Goal: Check status: Check status

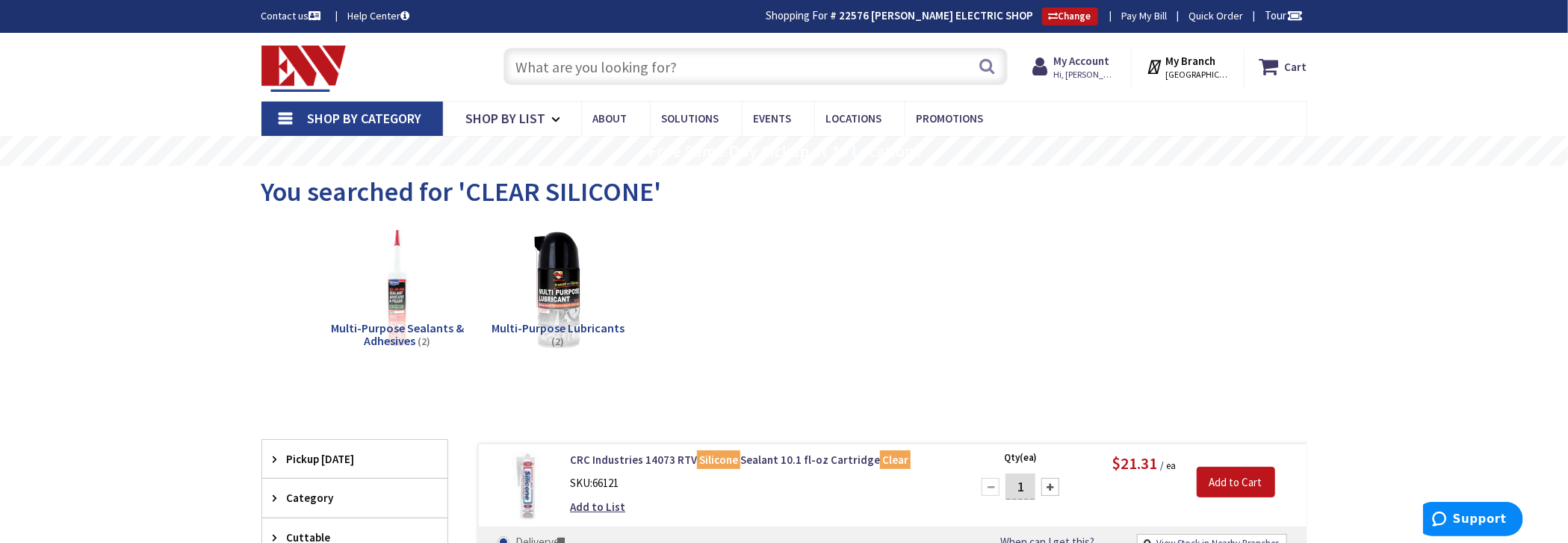
drag, startPoint x: 599, startPoint y: 59, endPoint x: 591, endPoint y: 57, distance: 8.2
click at [592, 58] on input "text" at bounding box center [756, 66] width 505 height 38
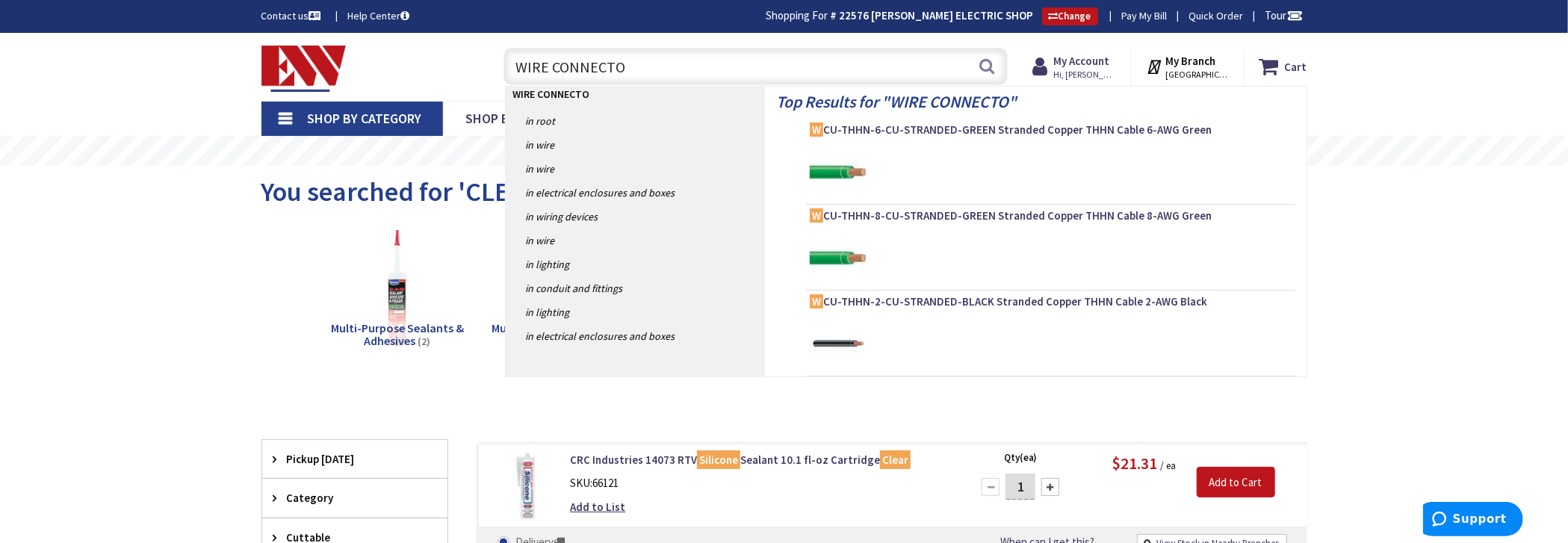
type input "WIRE CONNECTOR"
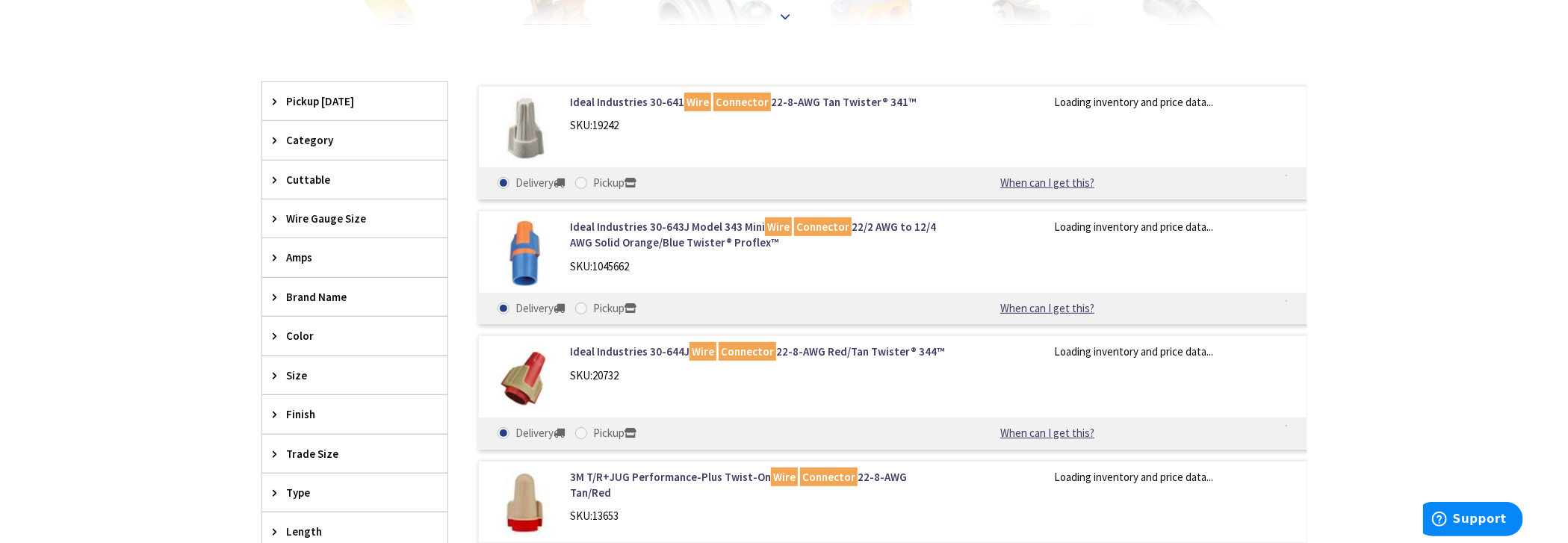
scroll to position [448, 0]
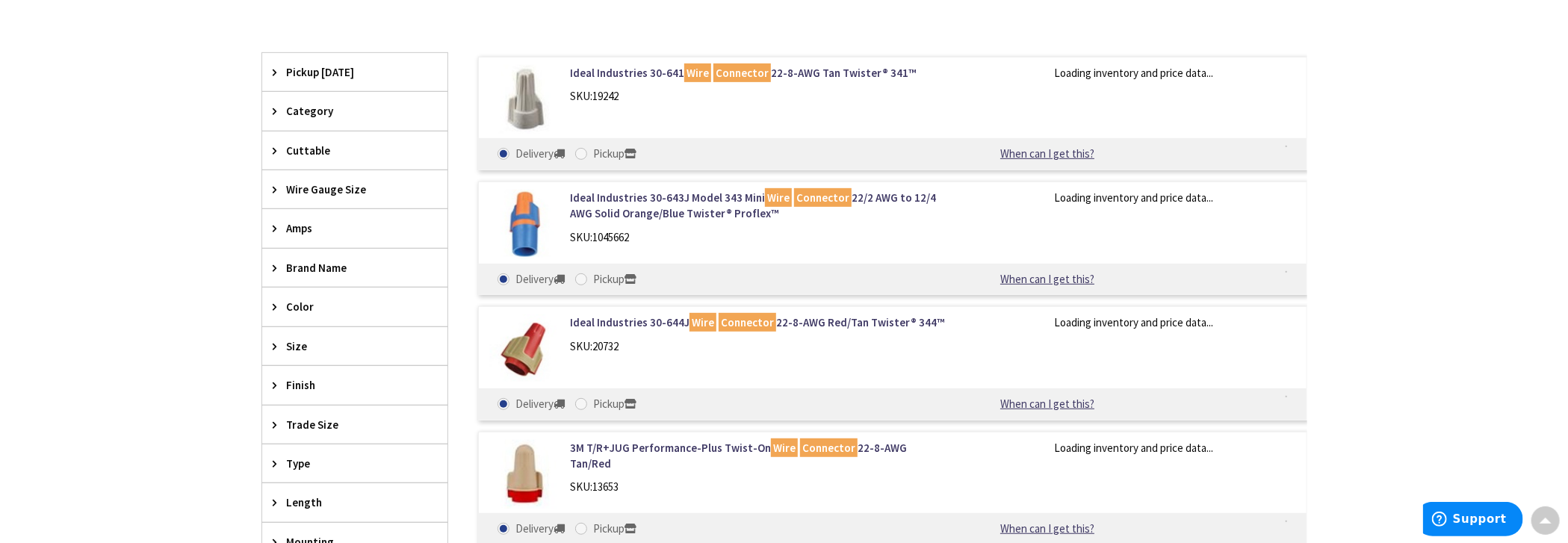
type input "[GEOGRAPHIC_DATA][PERSON_NAME], [GEOGRAPHIC_DATA]"
click at [310, 303] on span "Color" at bounding box center [347, 307] width 122 height 16
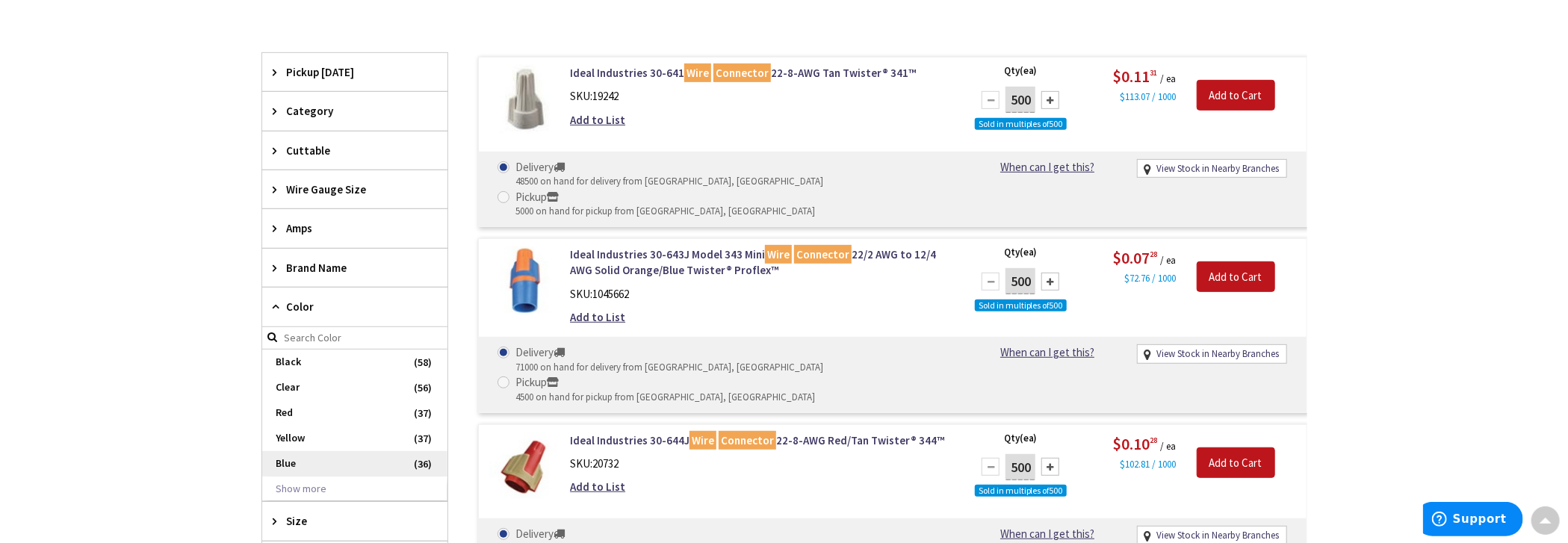
click at [299, 460] on span "Blue" at bounding box center [354, 463] width 185 height 25
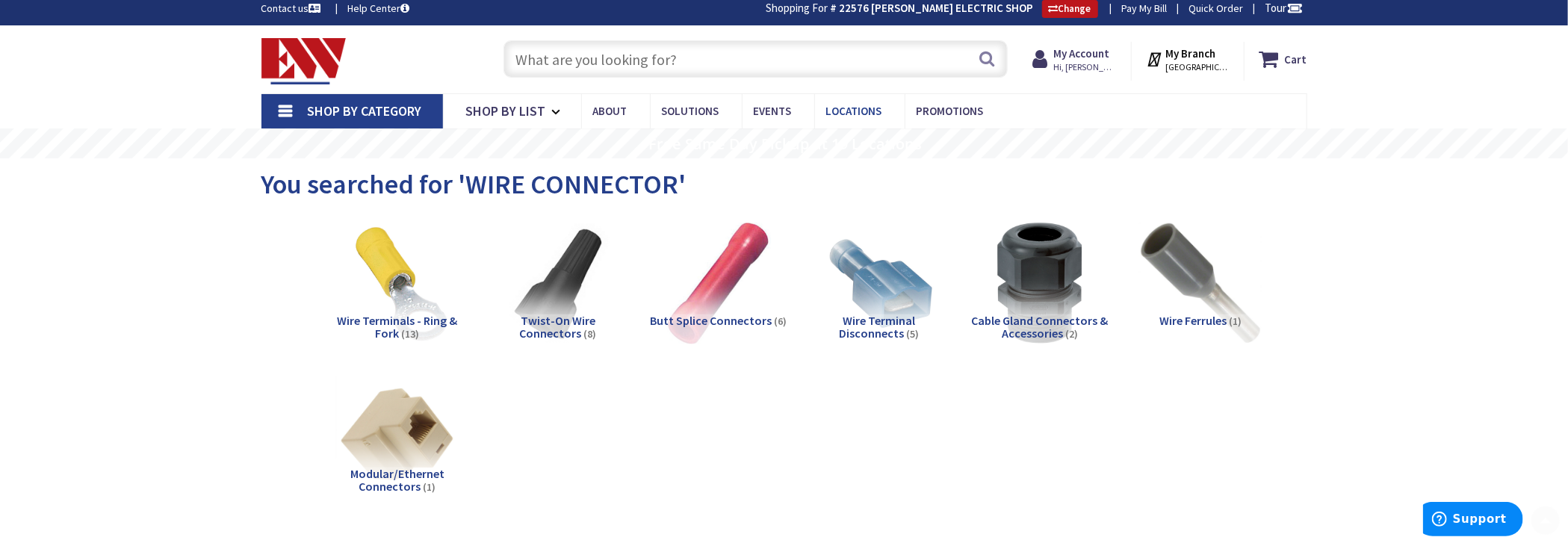
scroll to position [0, 0]
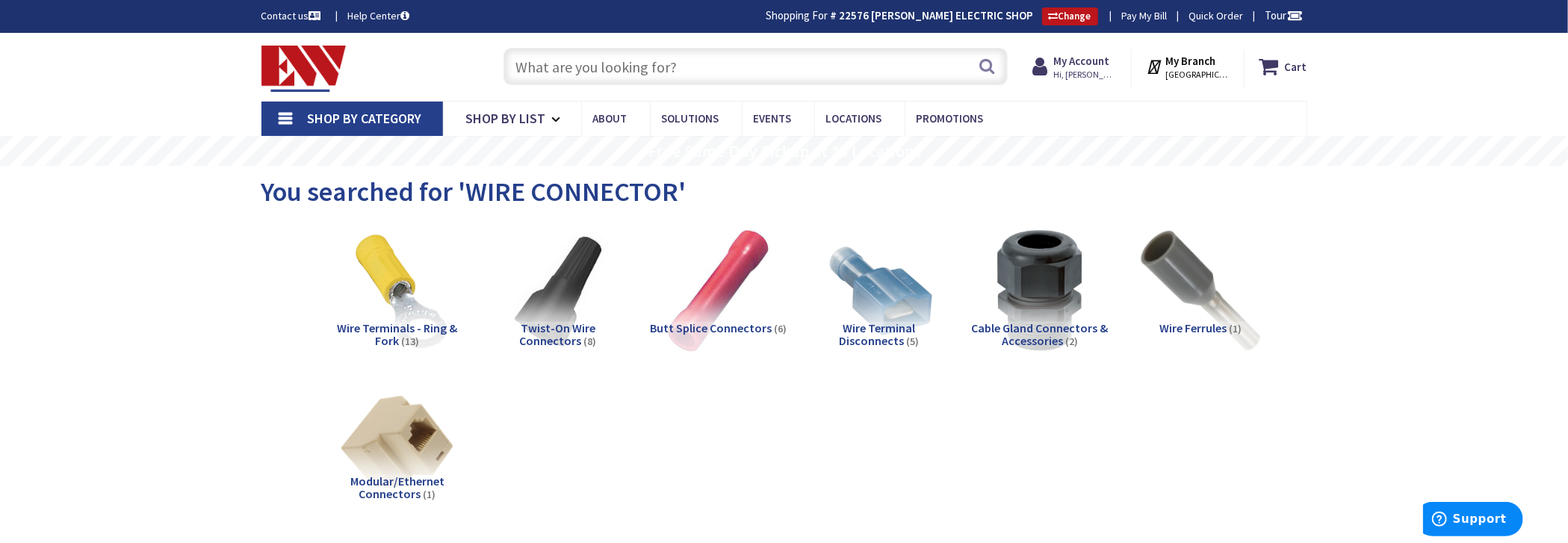
click at [838, 66] on input "text" at bounding box center [756, 66] width 505 height 38
type input "V"
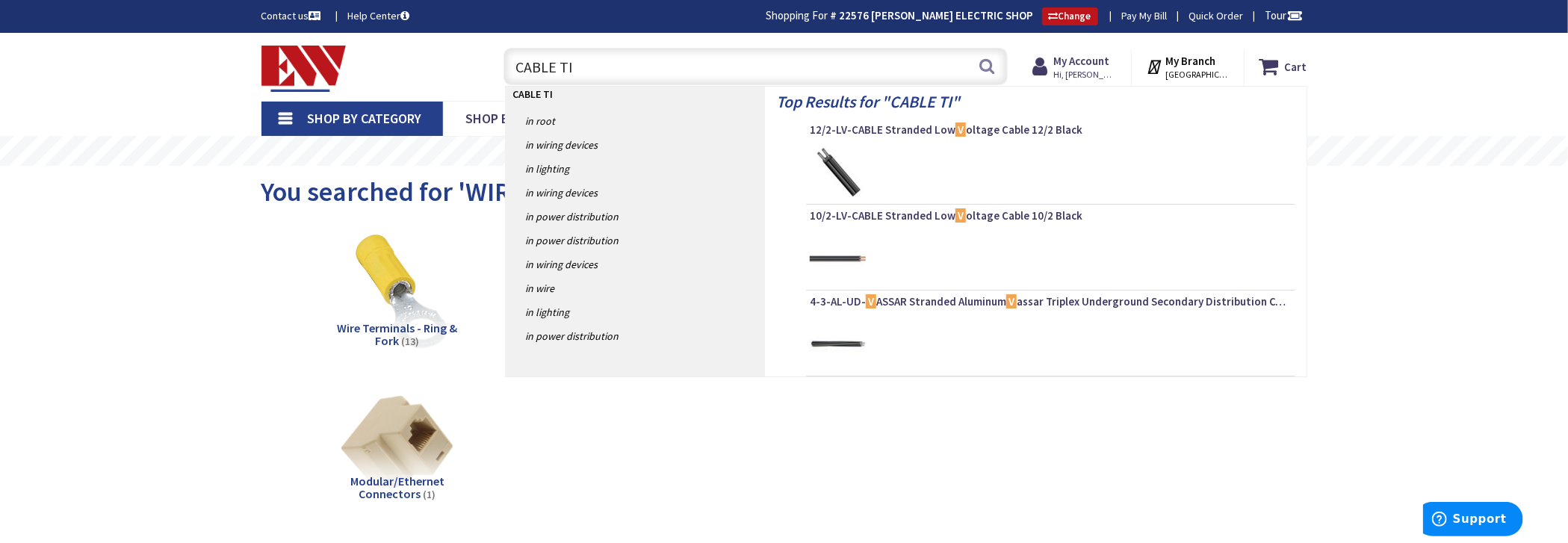
type input "CABLE TIE"
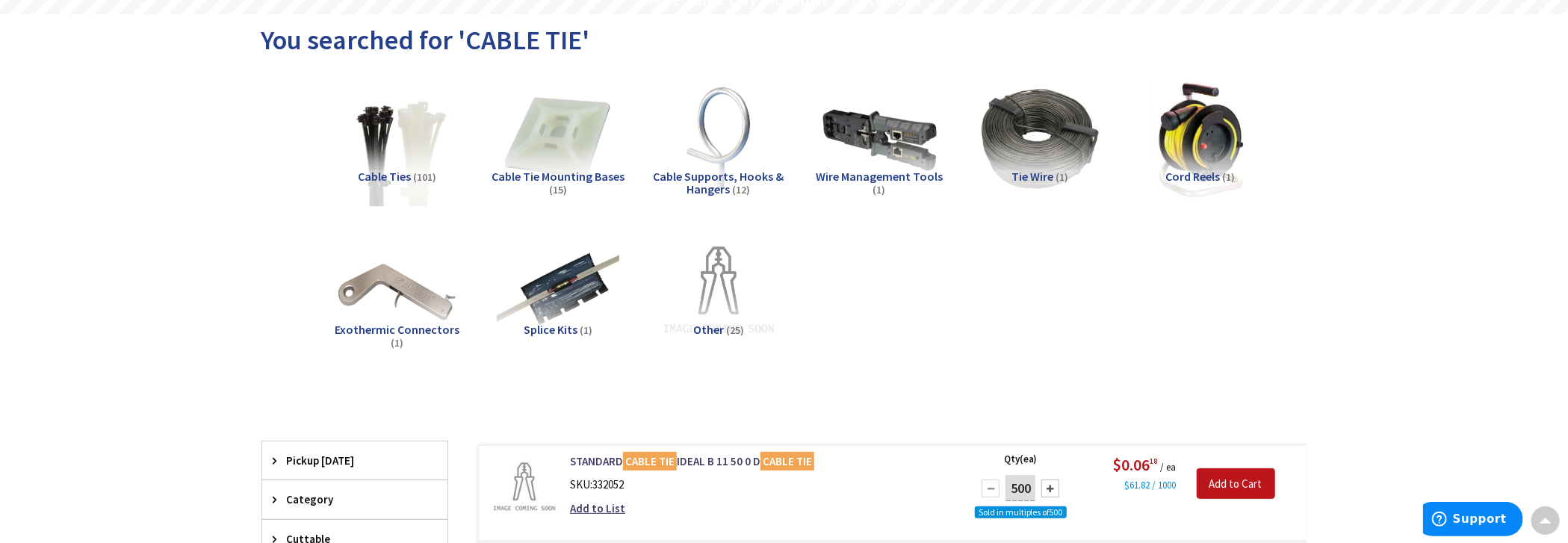
click at [410, 141] on img at bounding box center [397, 139] width 135 height 135
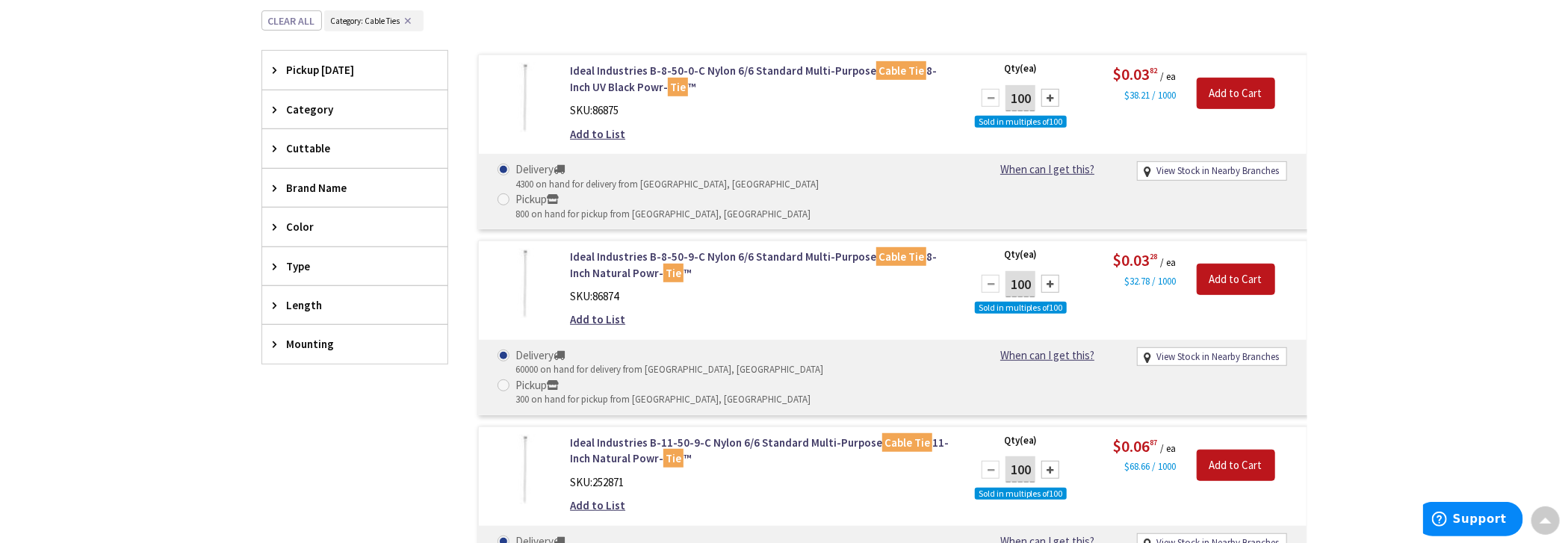
scroll to position [562, 0]
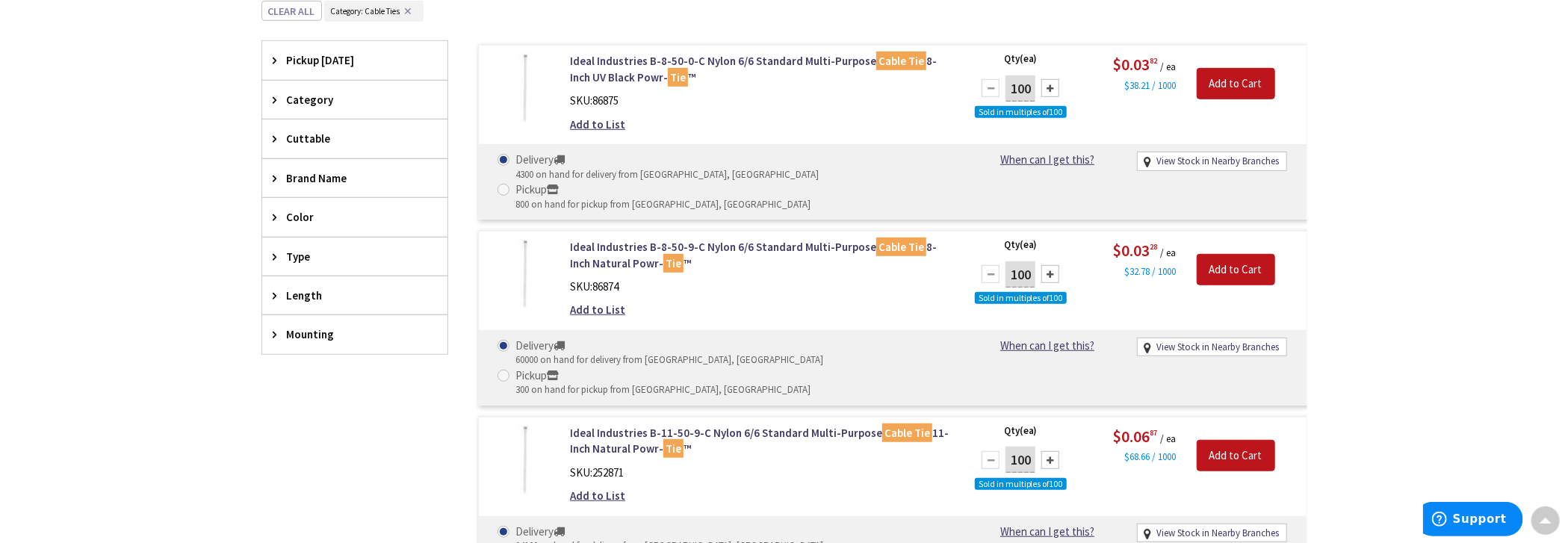
click at [301, 215] on span "Color" at bounding box center [347, 217] width 122 height 16
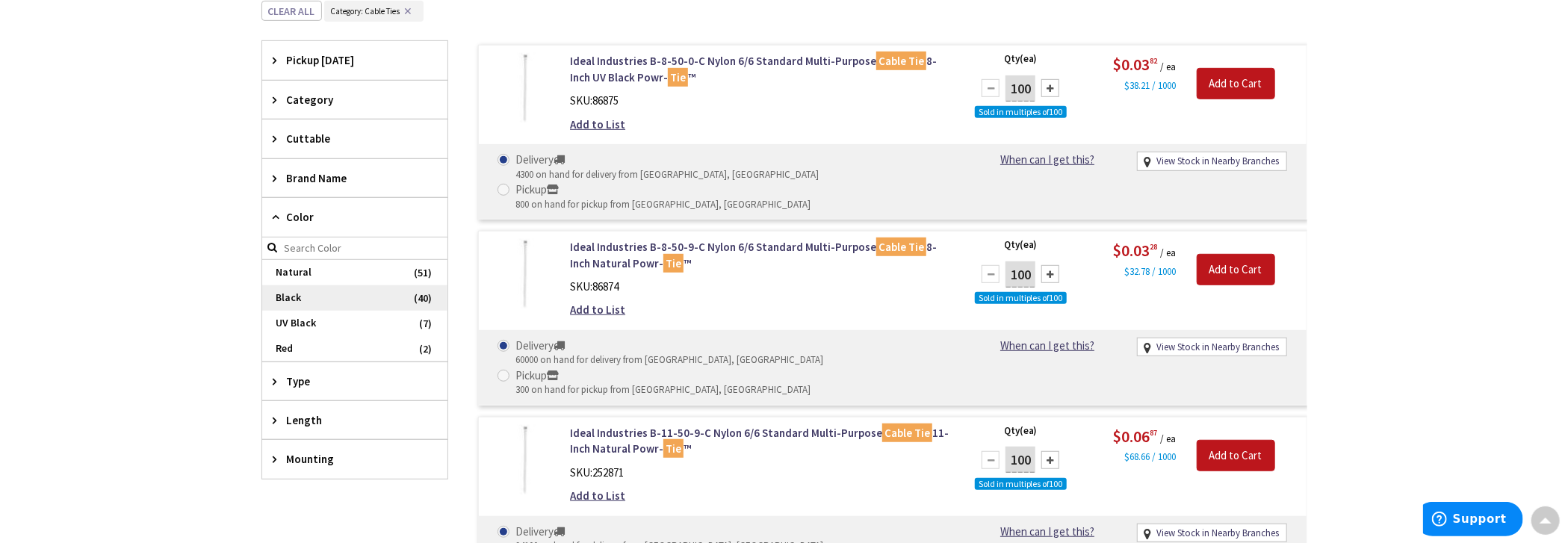
click at [307, 293] on span "Black" at bounding box center [354, 298] width 185 height 25
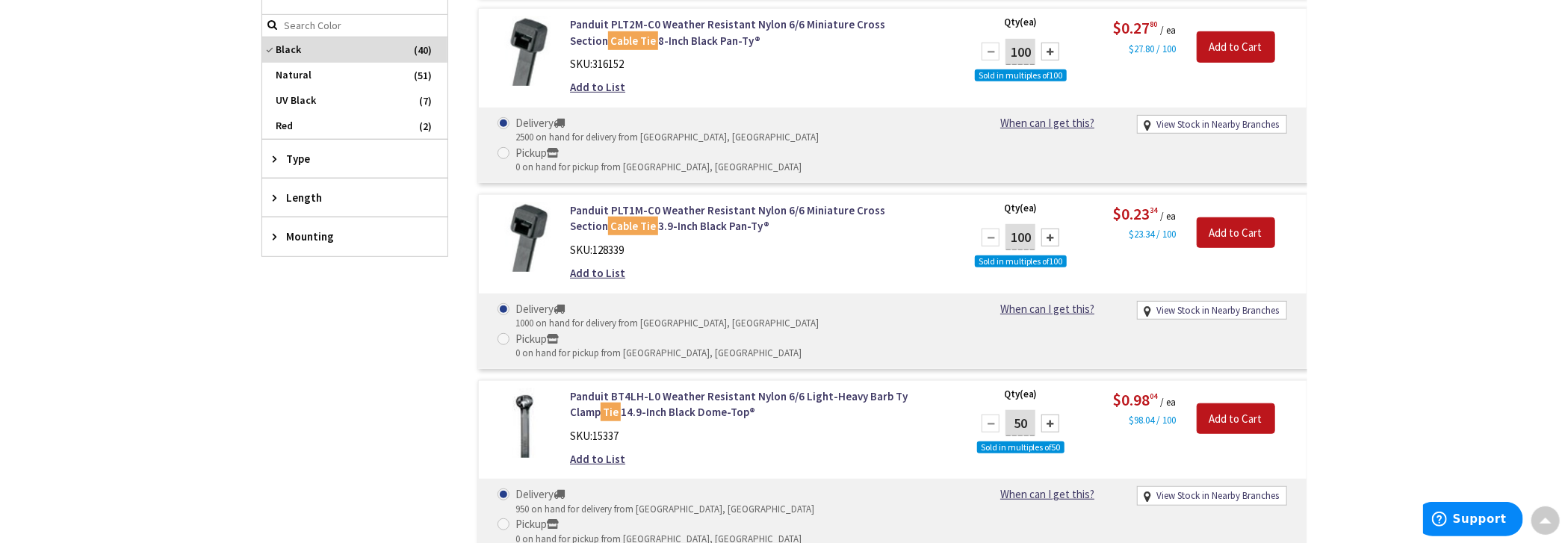
scroll to position [485, 0]
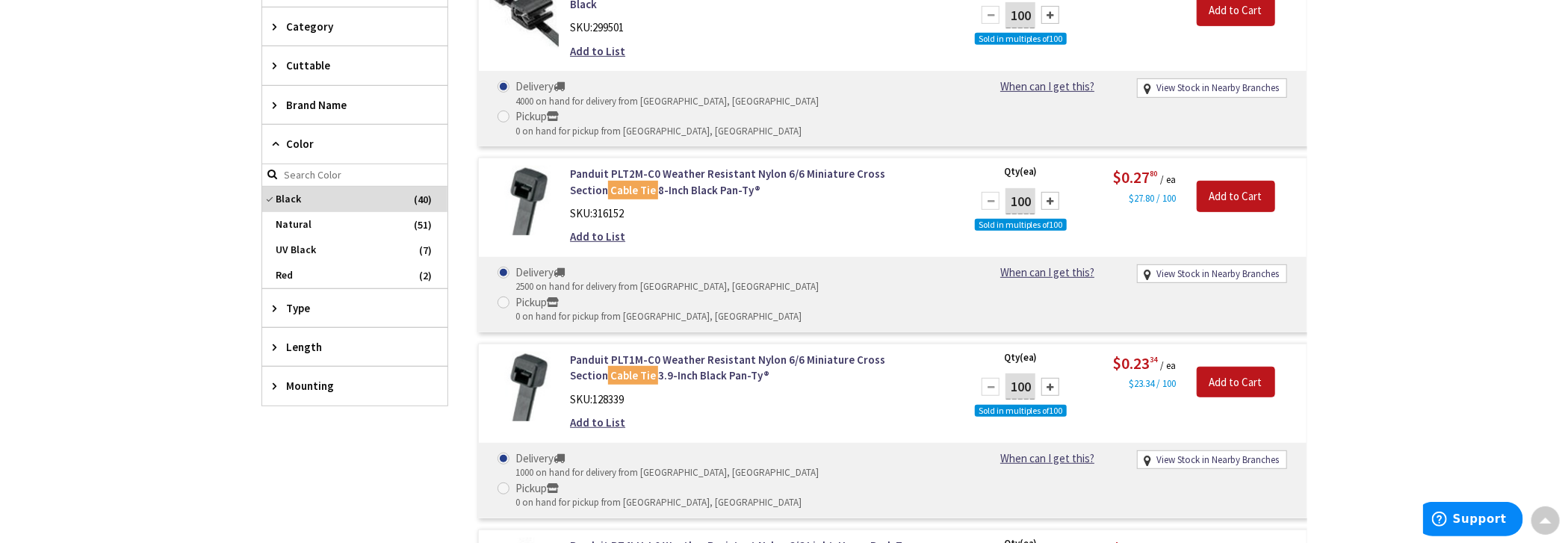
click at [322, 339] on span "Length" at bounding box center [347, 347] width 122 height 16
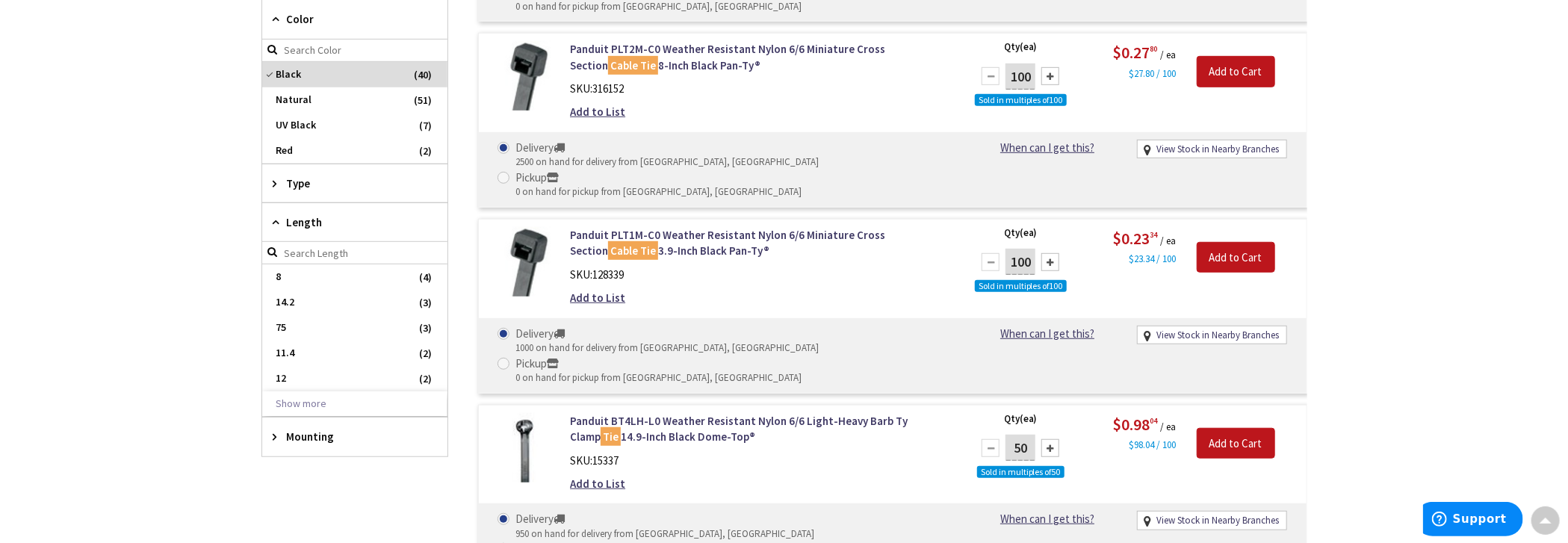
scroll to position [634, 0]
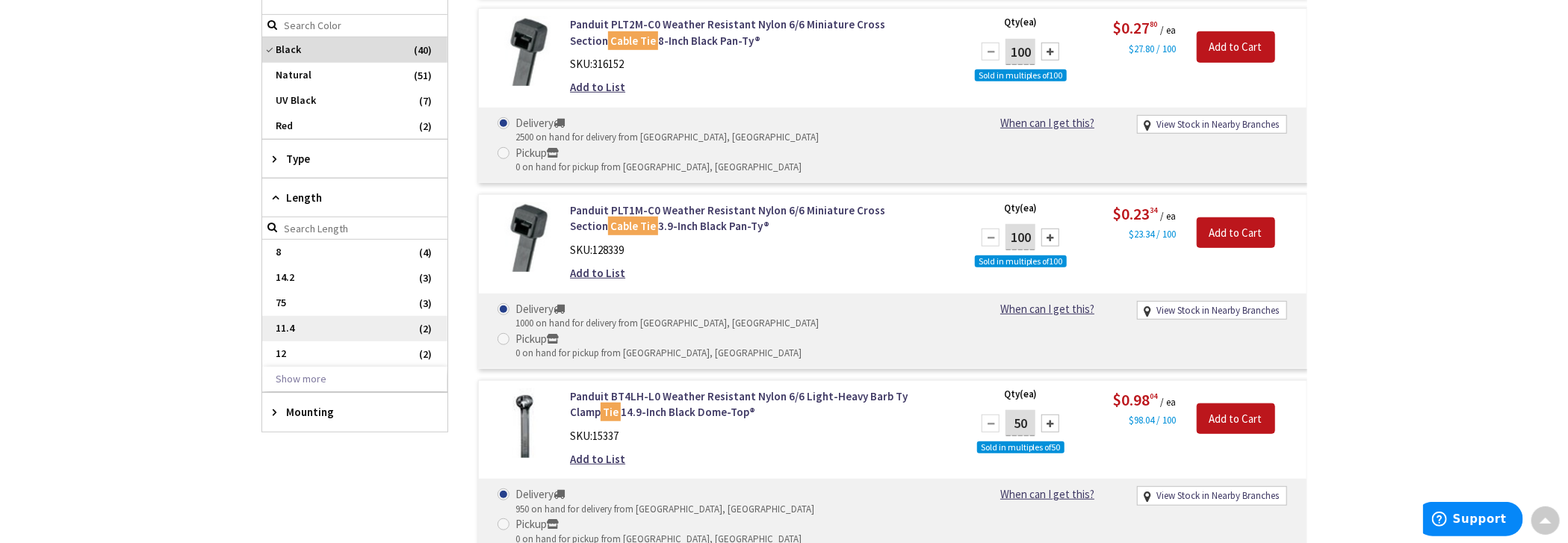
click at [301, 322] on span "11.4" at bounding box center [354, 329] width 185 height 25
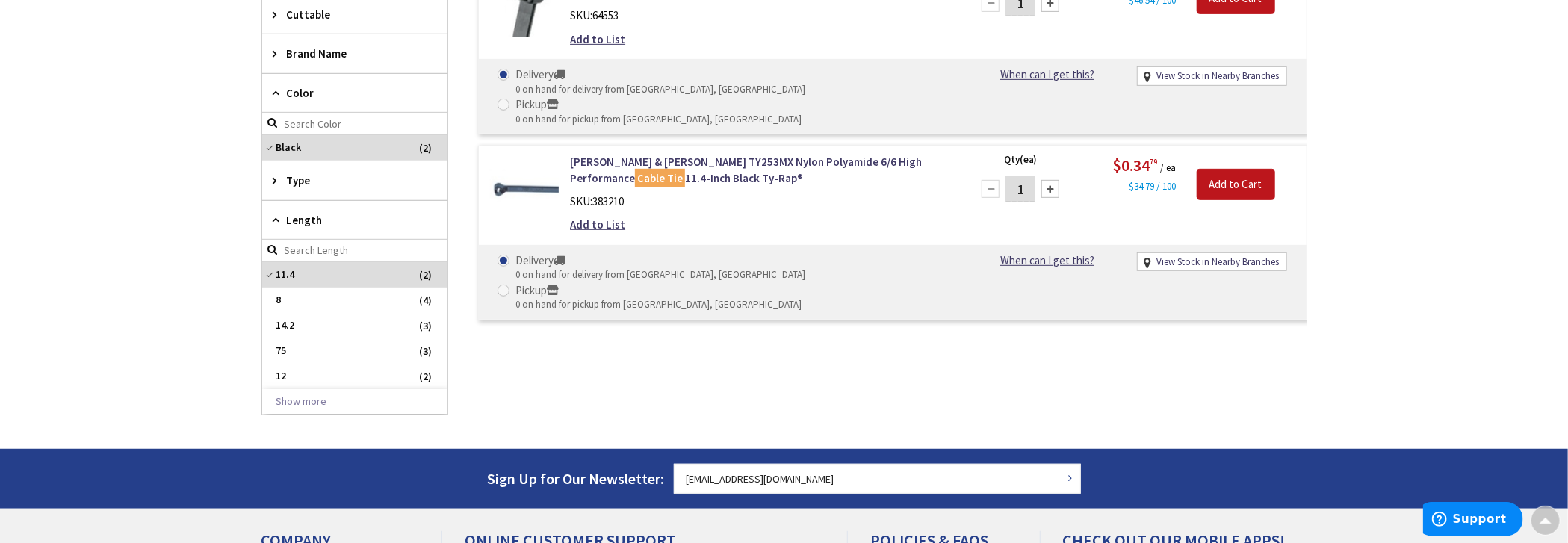
scroll to position [372, 0]
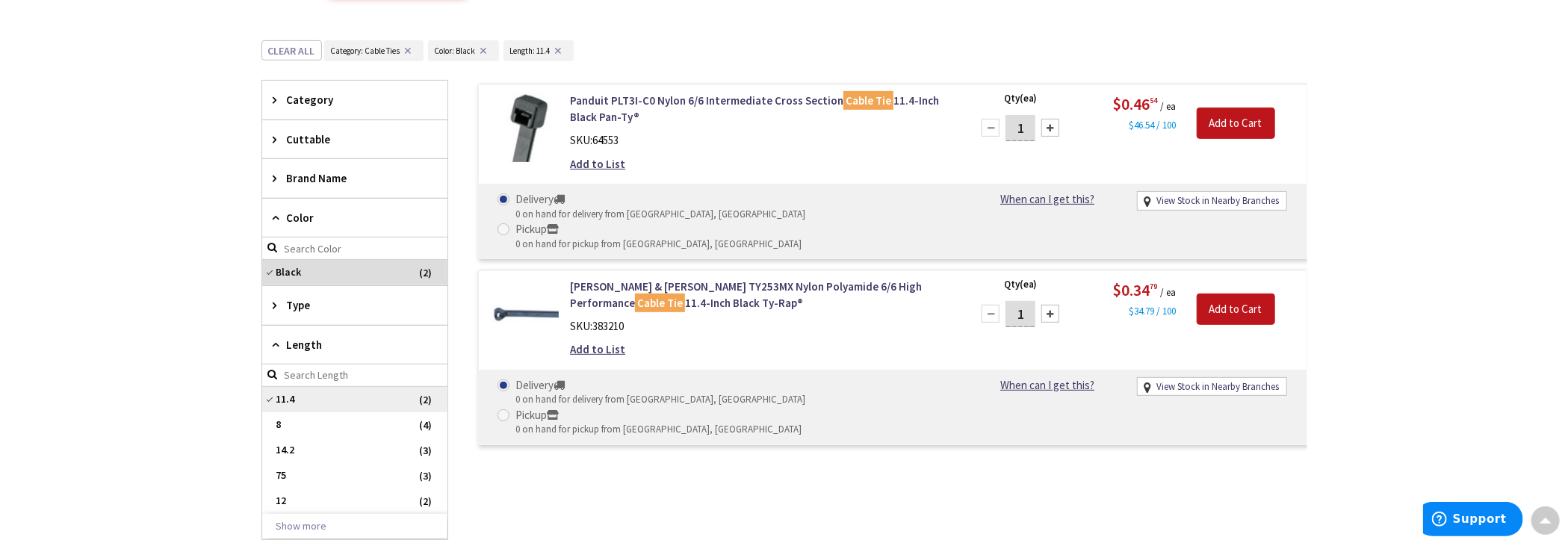
click at [269, 392] on span "11.4" at bounding box center [354, 399] width 185 height 25
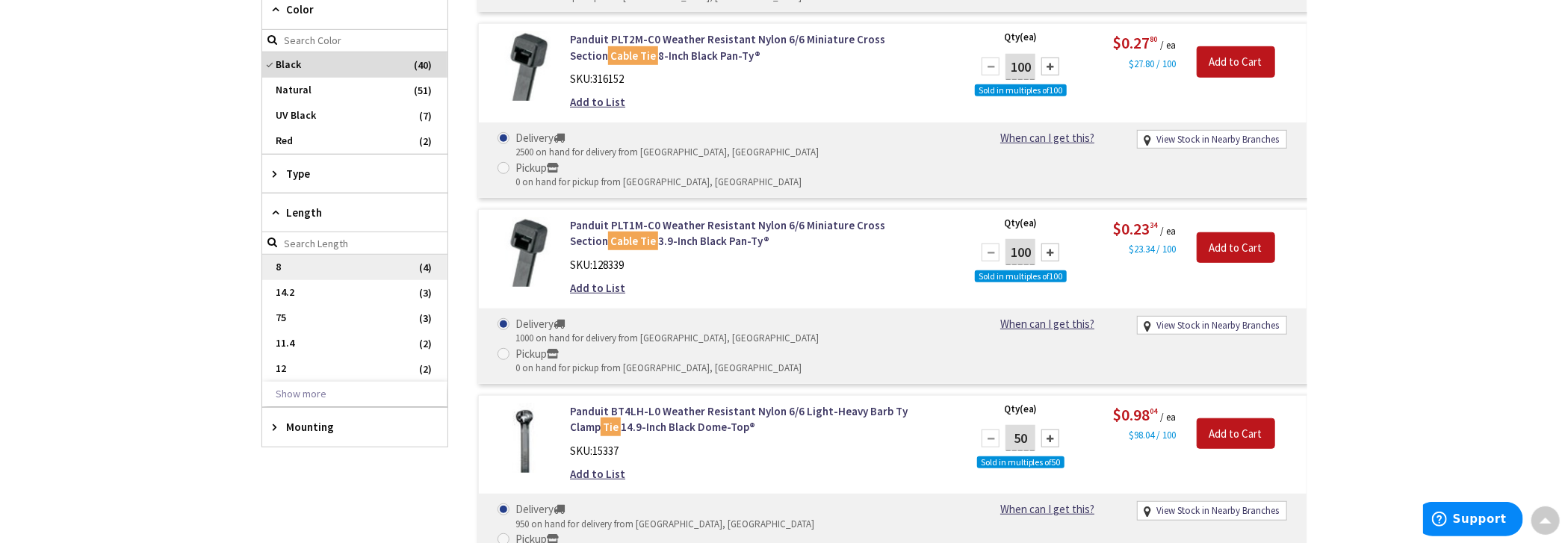
scroll to position [670, 0]
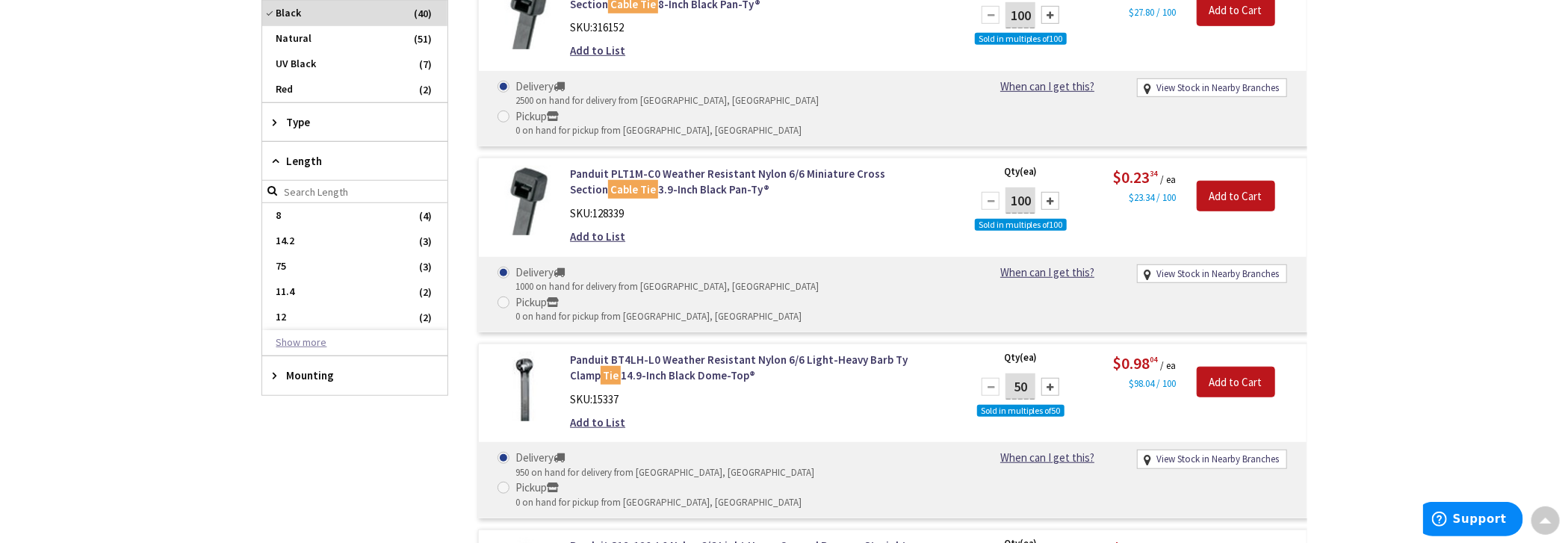
click at [319, 331] on button "Show more" at bounding box center [354, 343] width 185 height 25
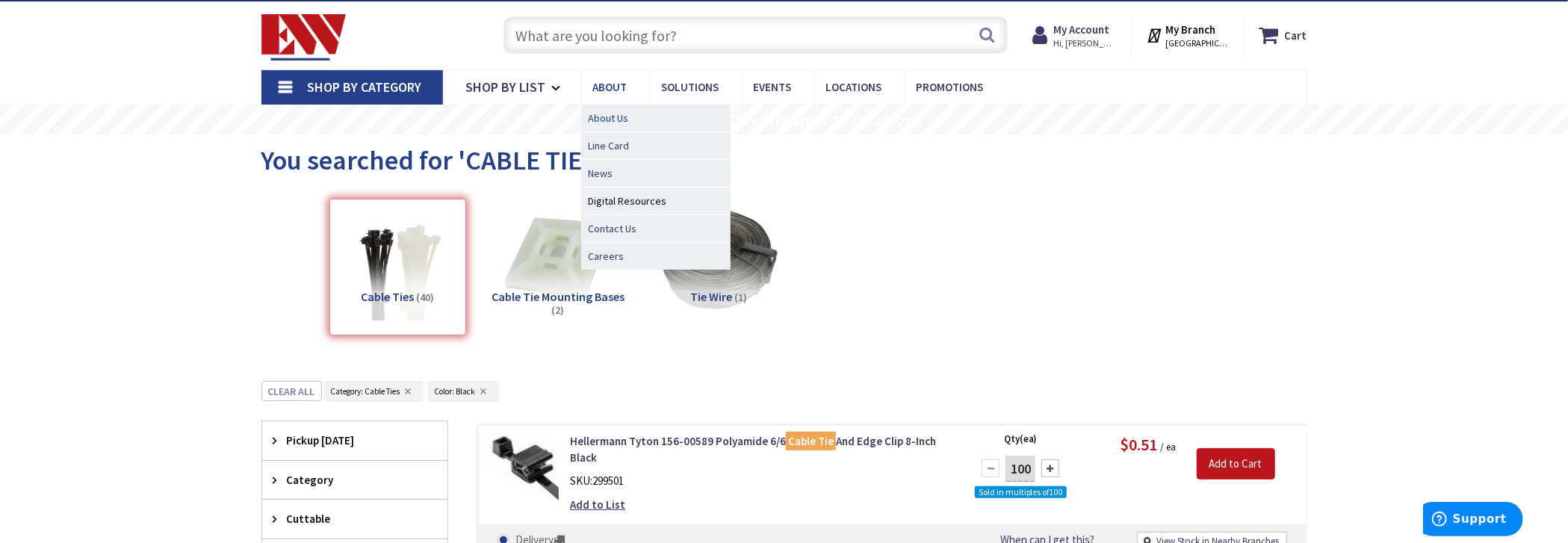
scroll to position [0, 0]
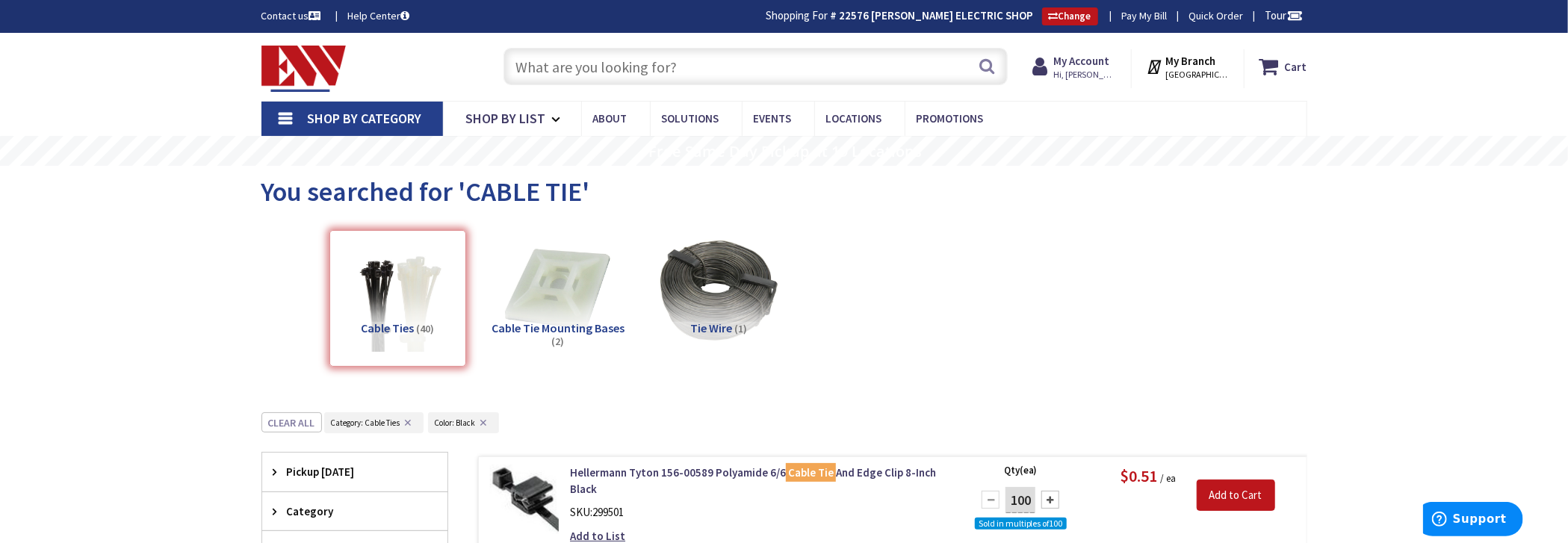
click at [591, 68] on input "text" at bounding box center [756, 66] width 505 height 38
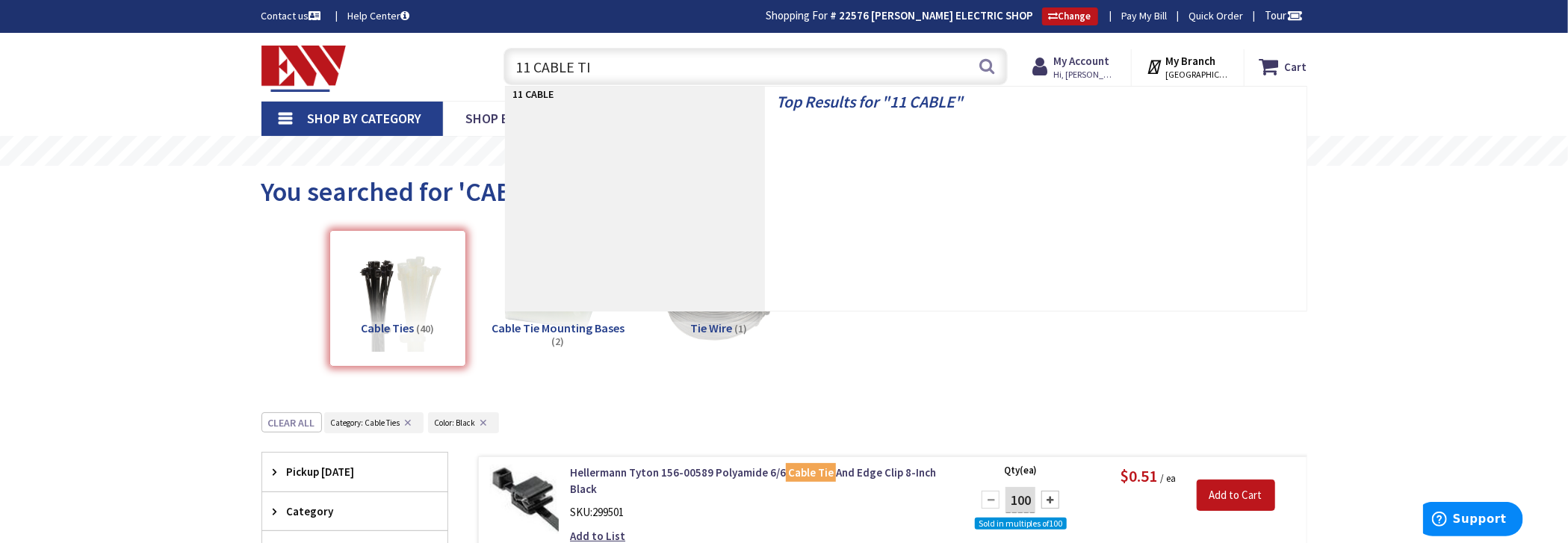
type input "11 CABLE TIE"
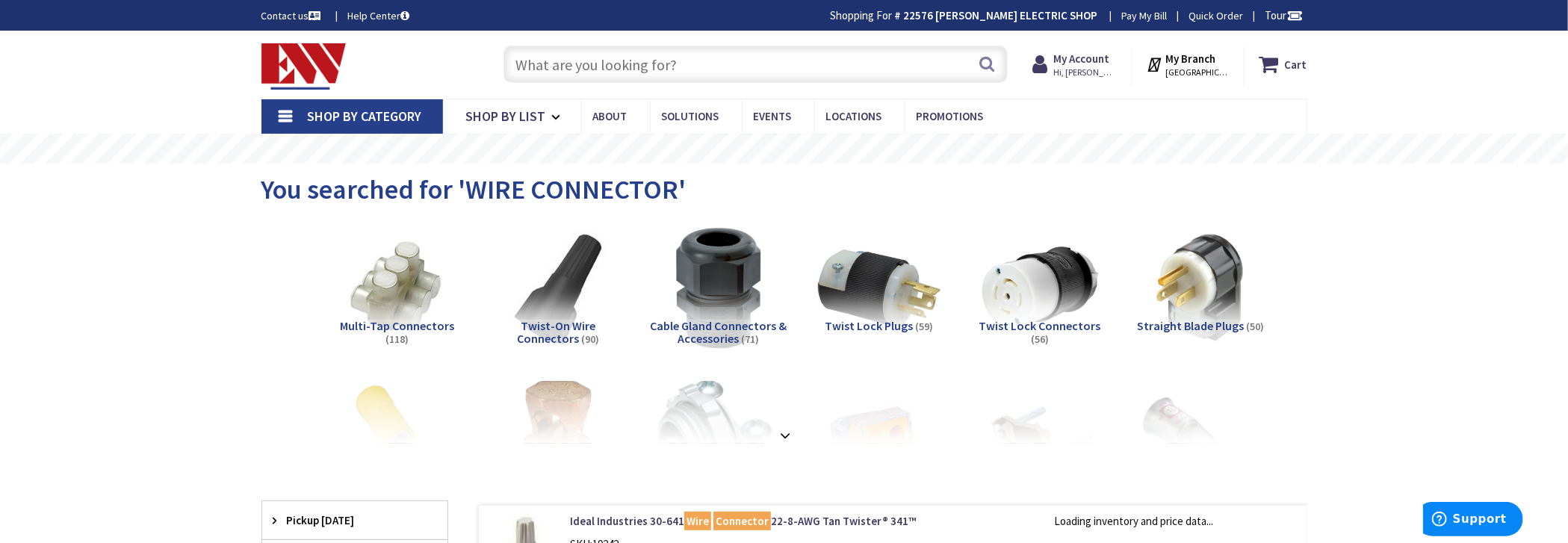
click at [617, 70] on input "text" at bounding box center [756, 64] width 505 height 38
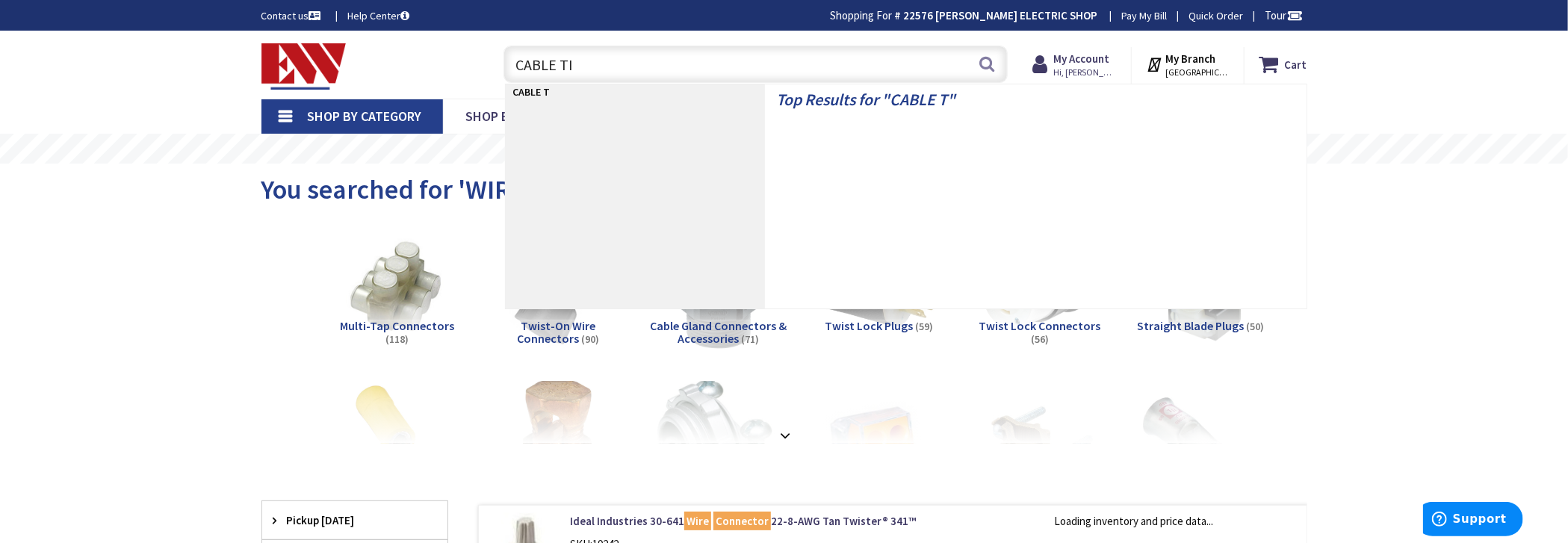
type input "CABLE TIE"
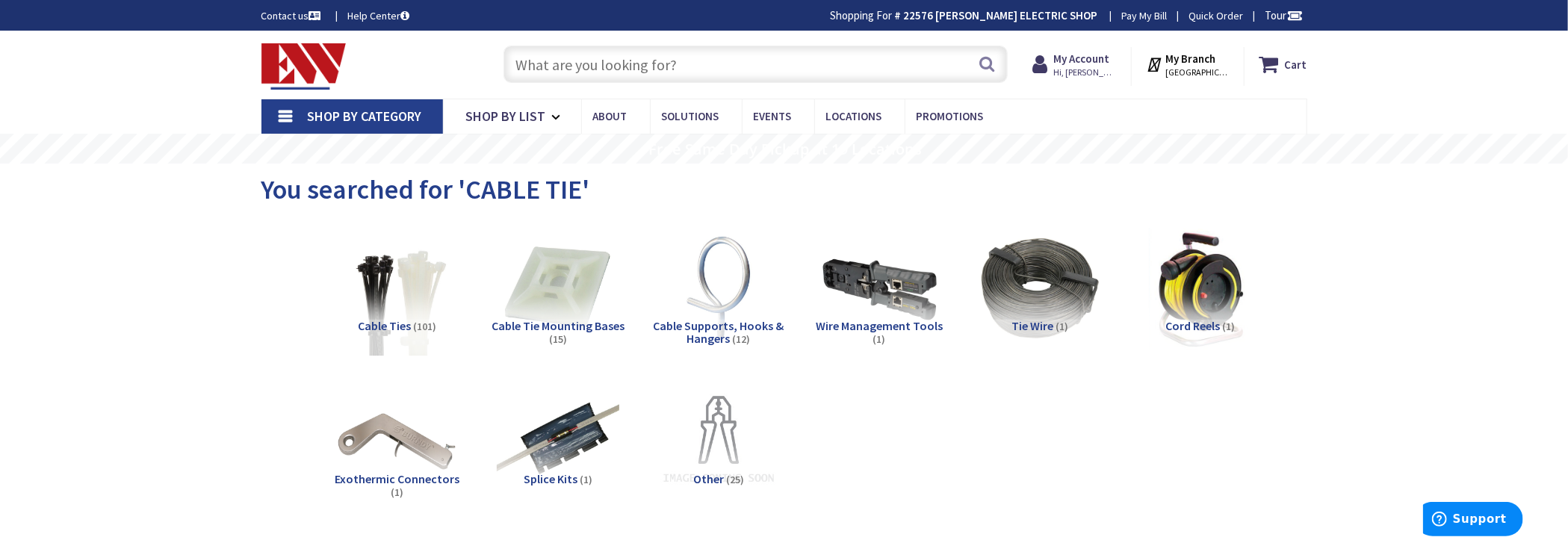
click at [396, 286] on img at bounding box center [397, 288] width 135 height 135
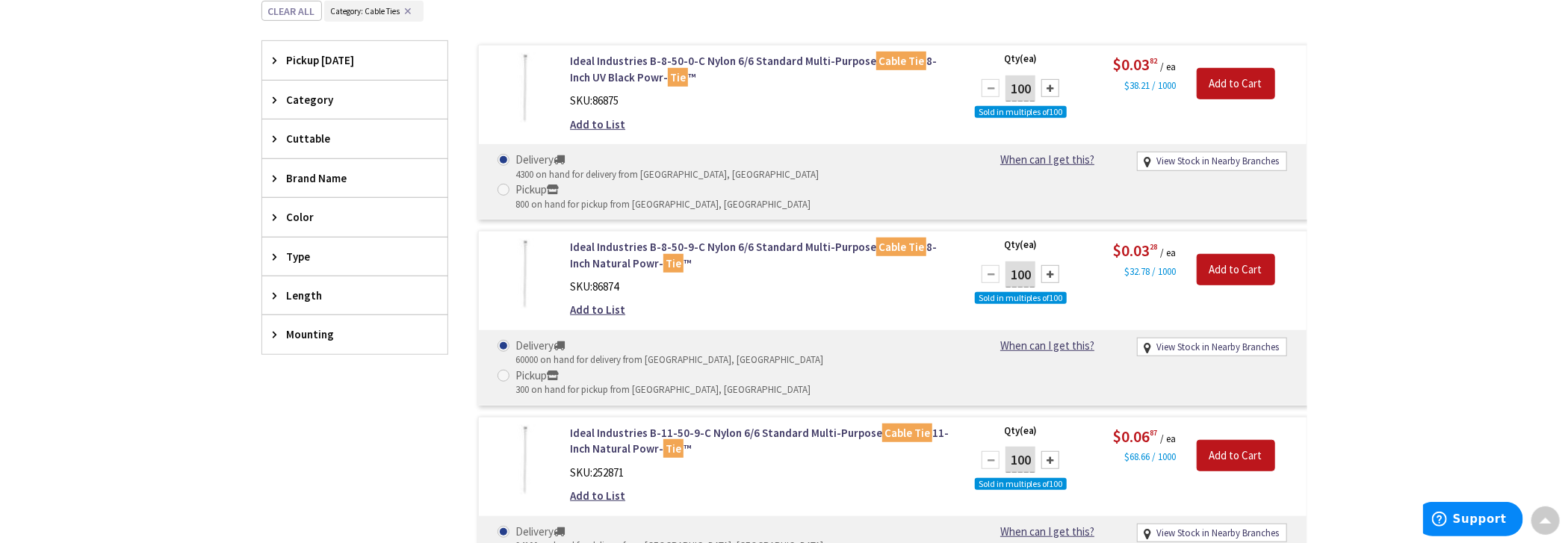
scroll to position [564, 0]
click at [307, 214] on span "Color" at bounding box center [347, 218] width 122 height 16
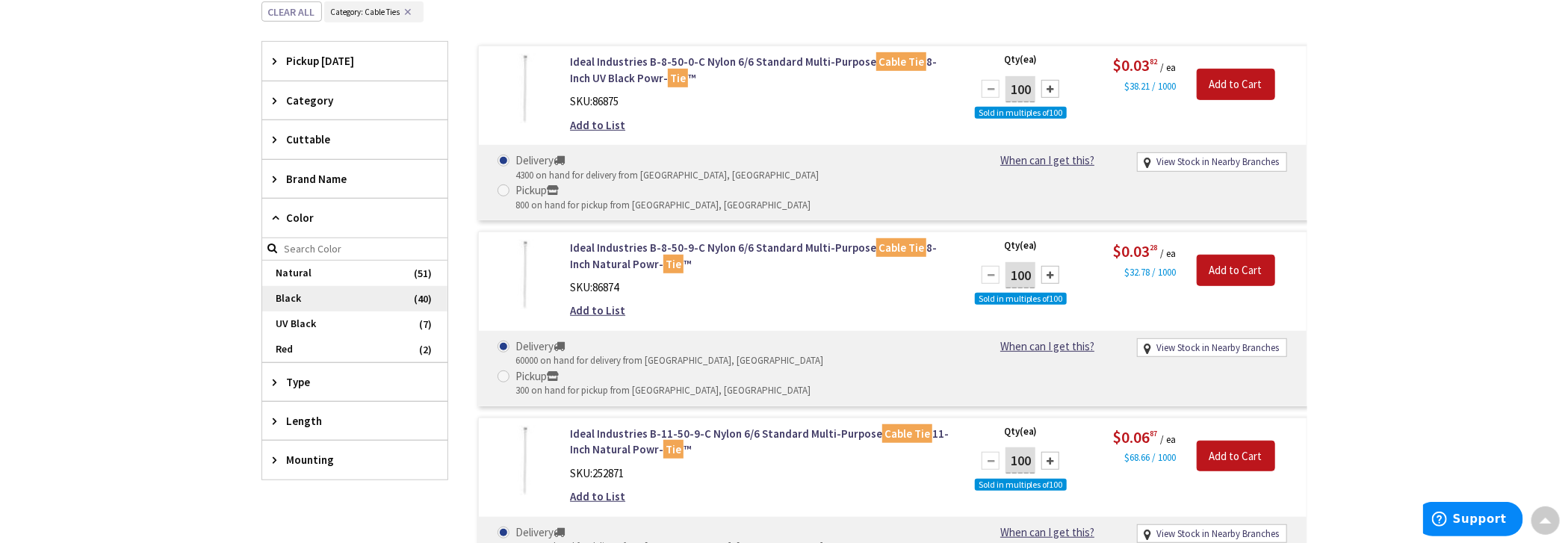
click at [303, 286] on span "Black" at bounding box center [354, 299] width 185 height 25
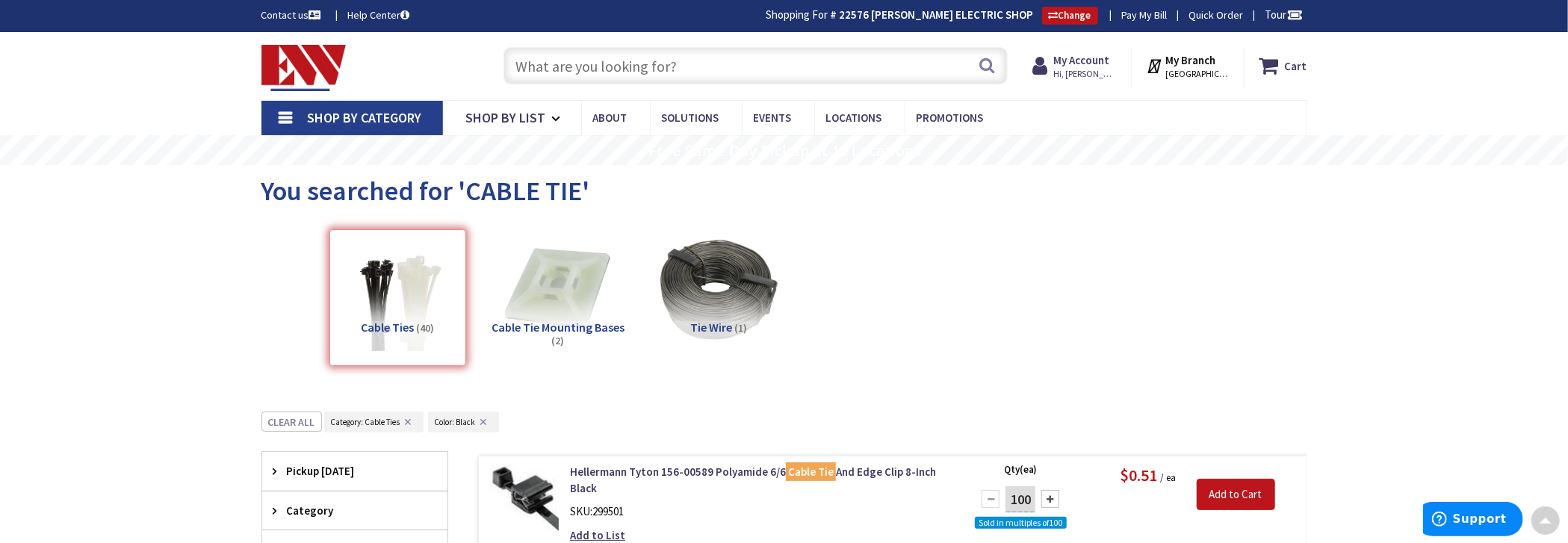
scroll to position [0, 0]
click at [1064, 69] on span "Hi, [PERSON_NAME]" at bounding box center [1085, 75] width 63 height 12
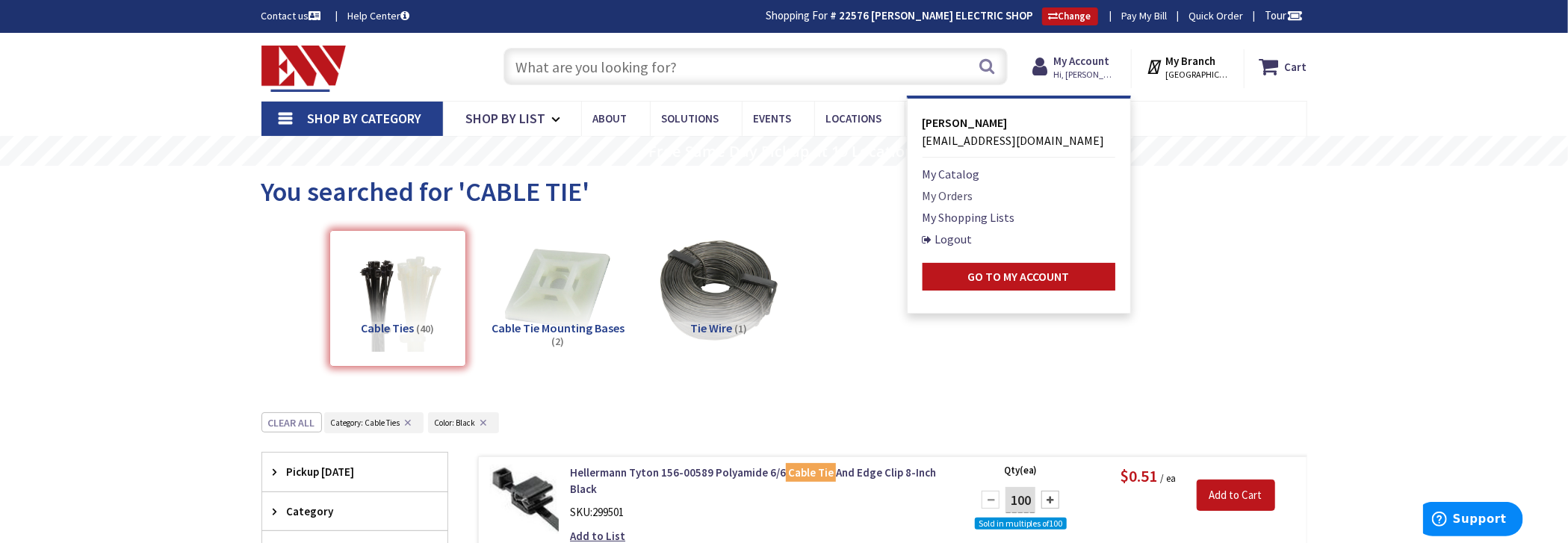
click at [960, 199] on link "My Orders" at bounding box center [948, 196] width 51 height 18
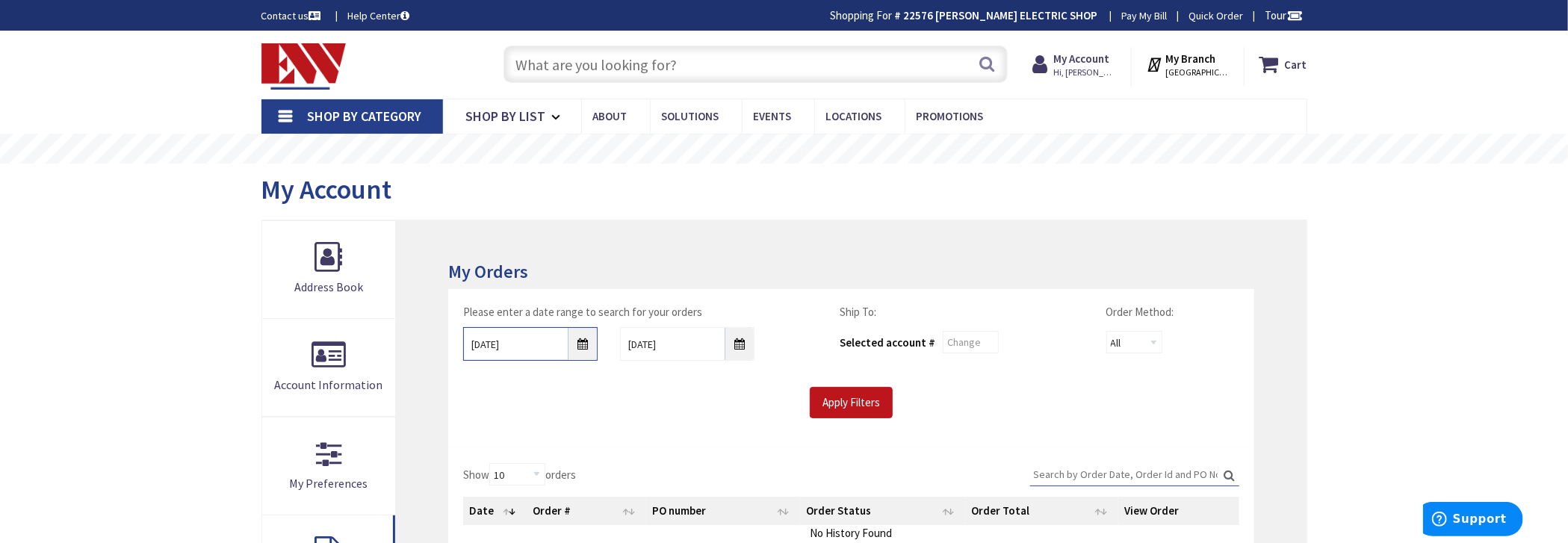
click at [580, 337] on input "9/25/2025" at bounding box center [530, 344] width 134 height 33
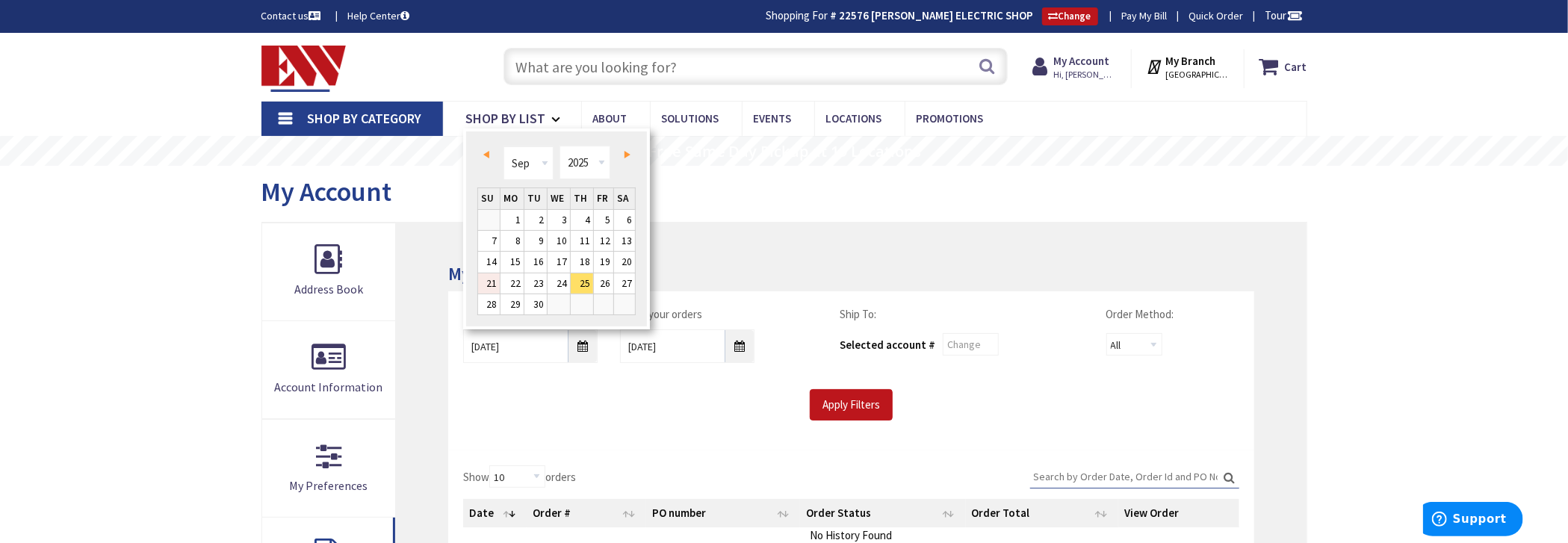
click at [490, 279] on link "21" at bounding box center [489, 283] width 22 height 20
type input "09/21/2025"
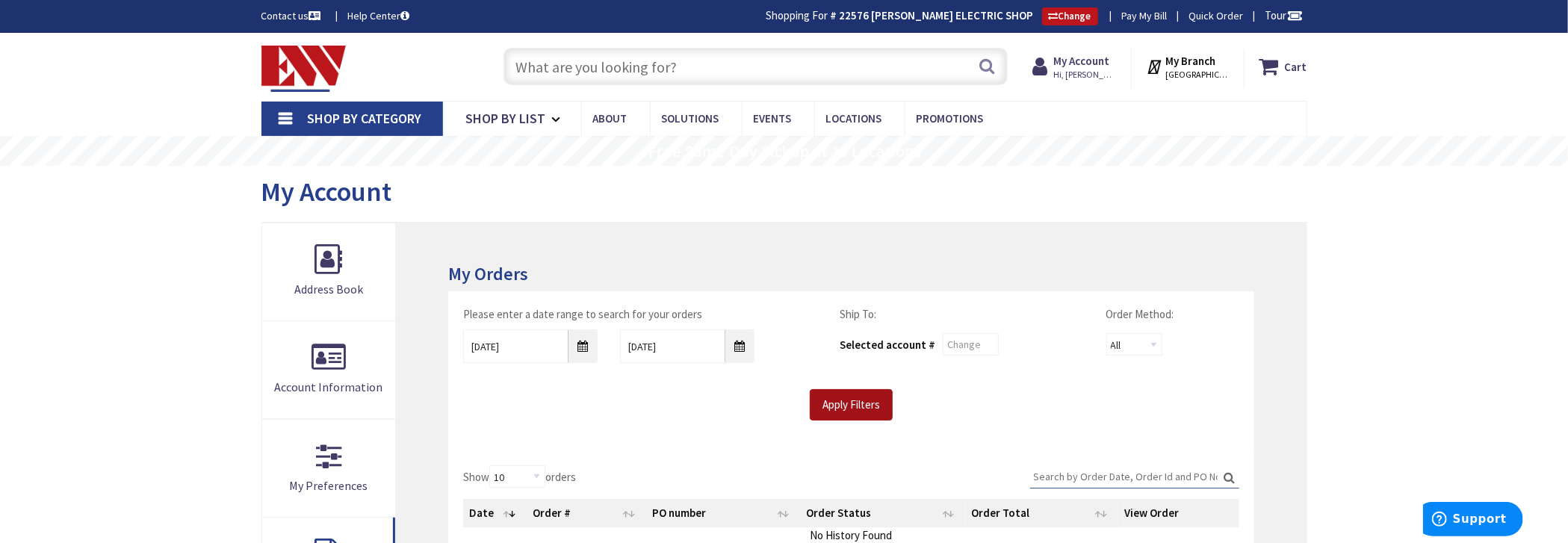
click at [867, 394] on input "Apply Filters" at bounding box center [851, 405] width 83 height 32
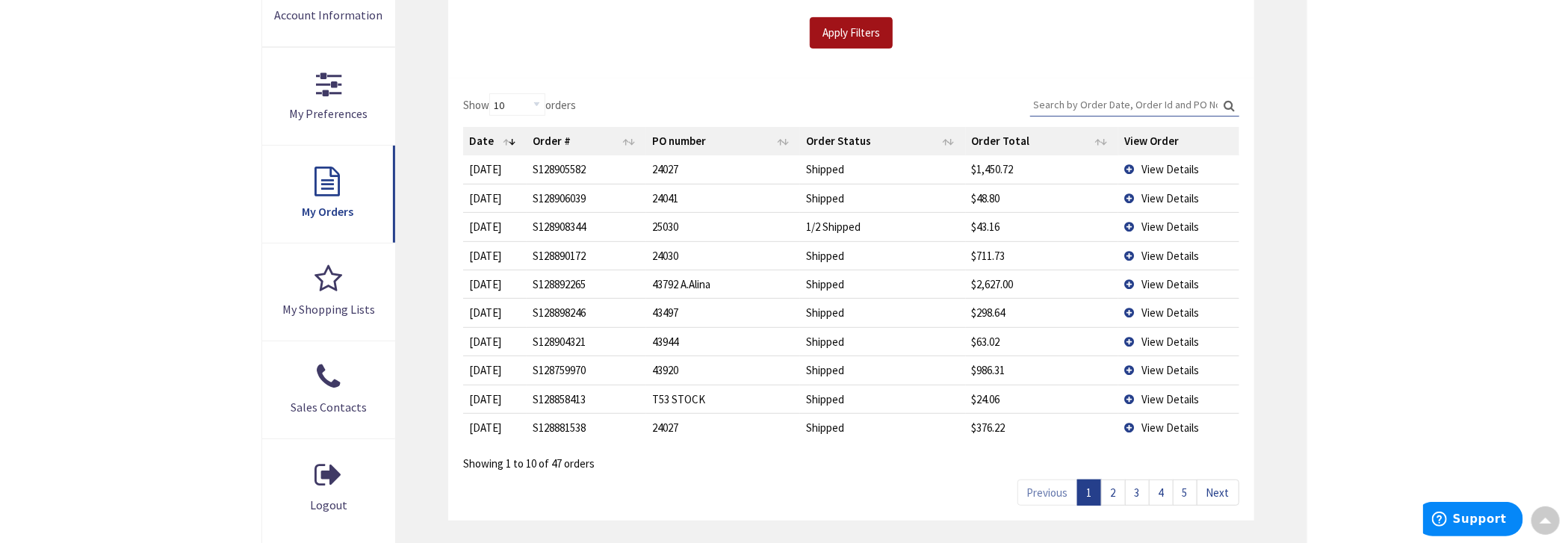
scroll to position [522, 0]
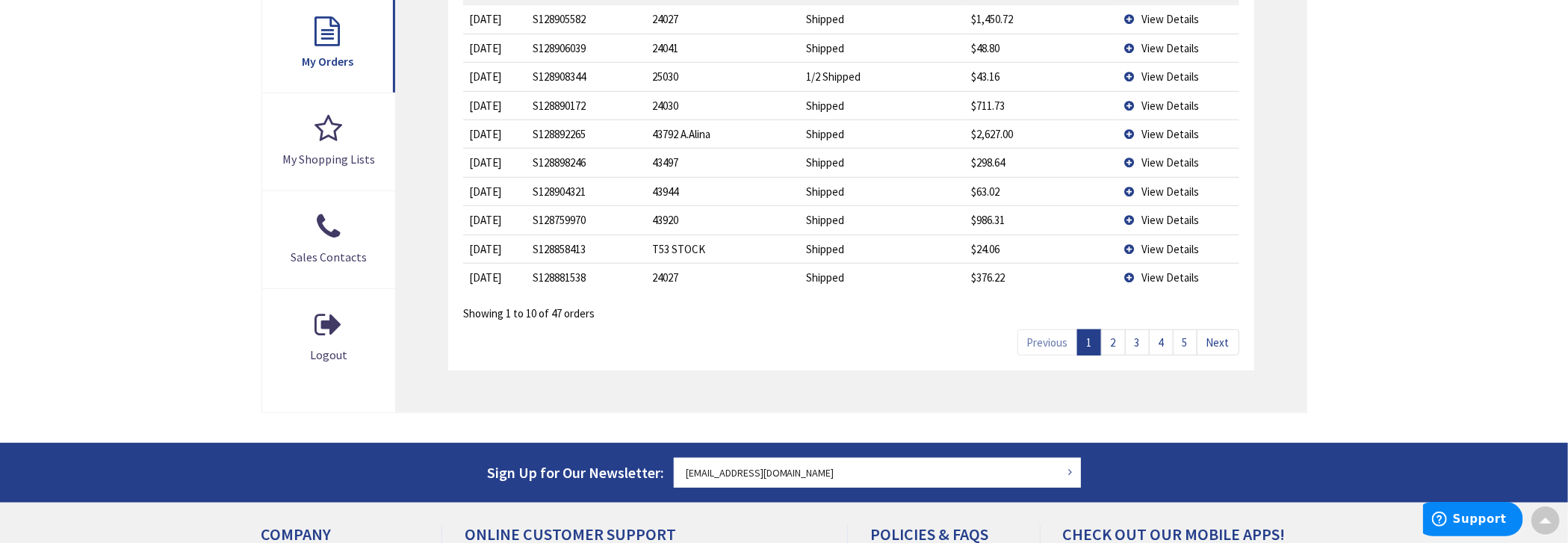
click at [1188, 344] on link "5" at bounding box center [1186, 343] width 25 height 26
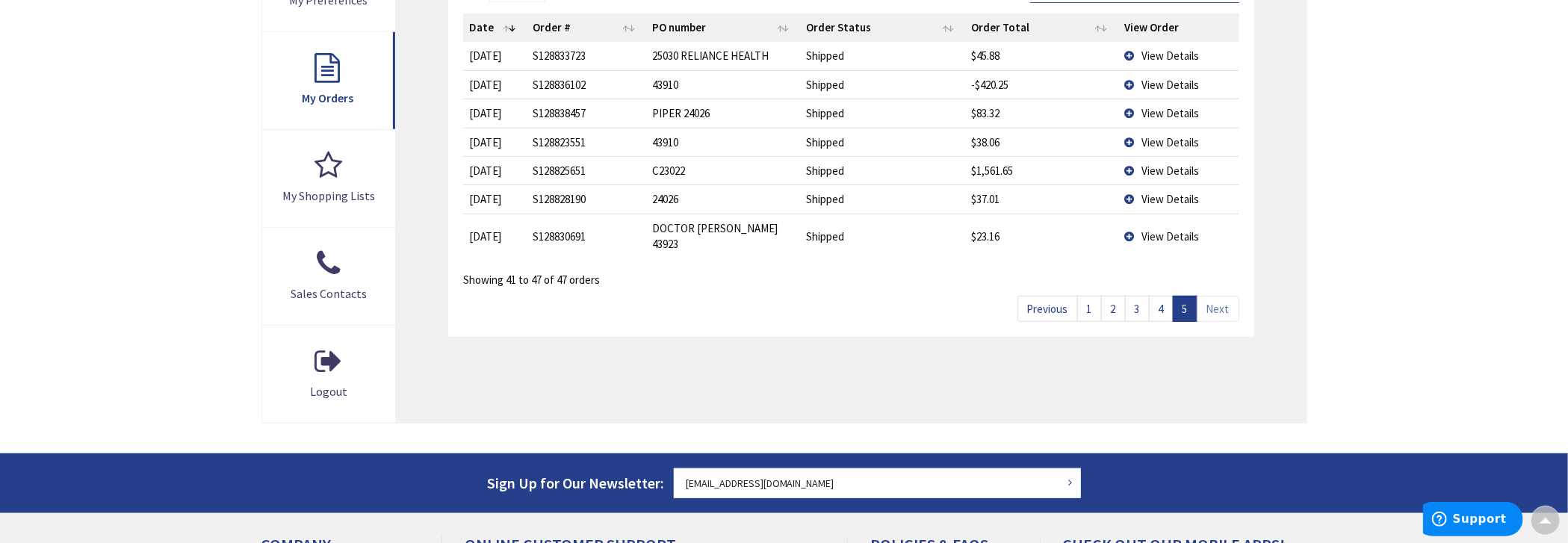
scroll to position [448, 0]
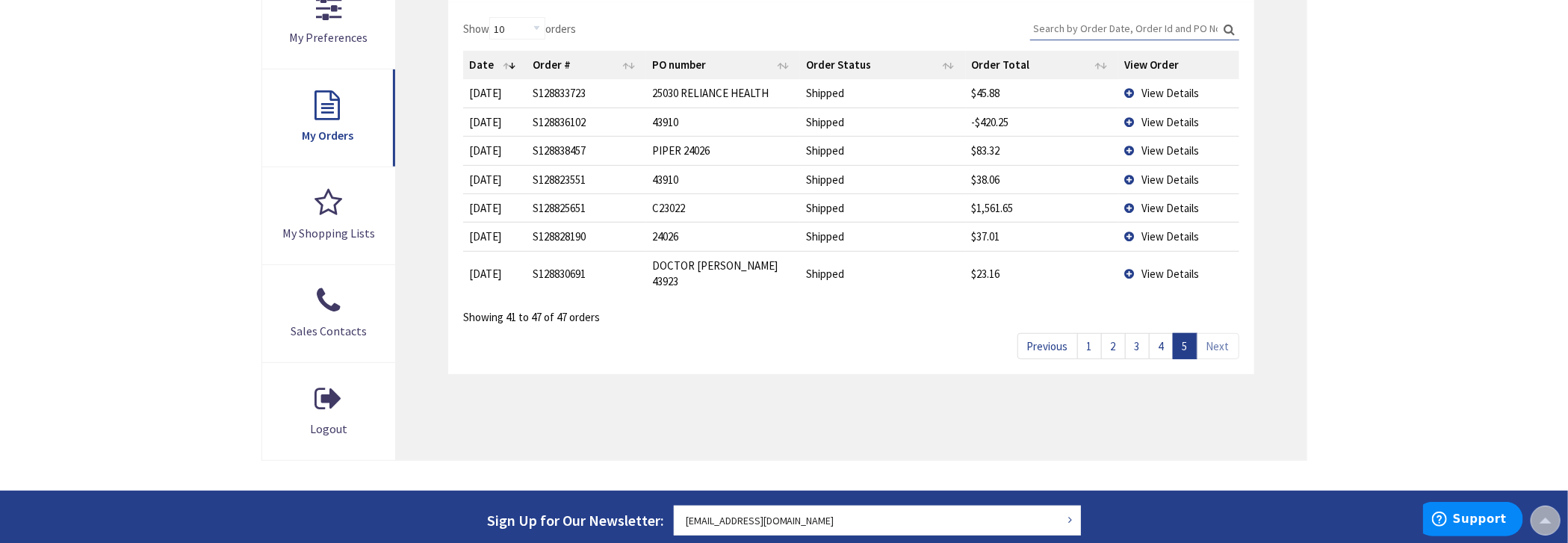
click at [1168, 333] on link "4" at bounding box center [1161, 346] width 25 height 26
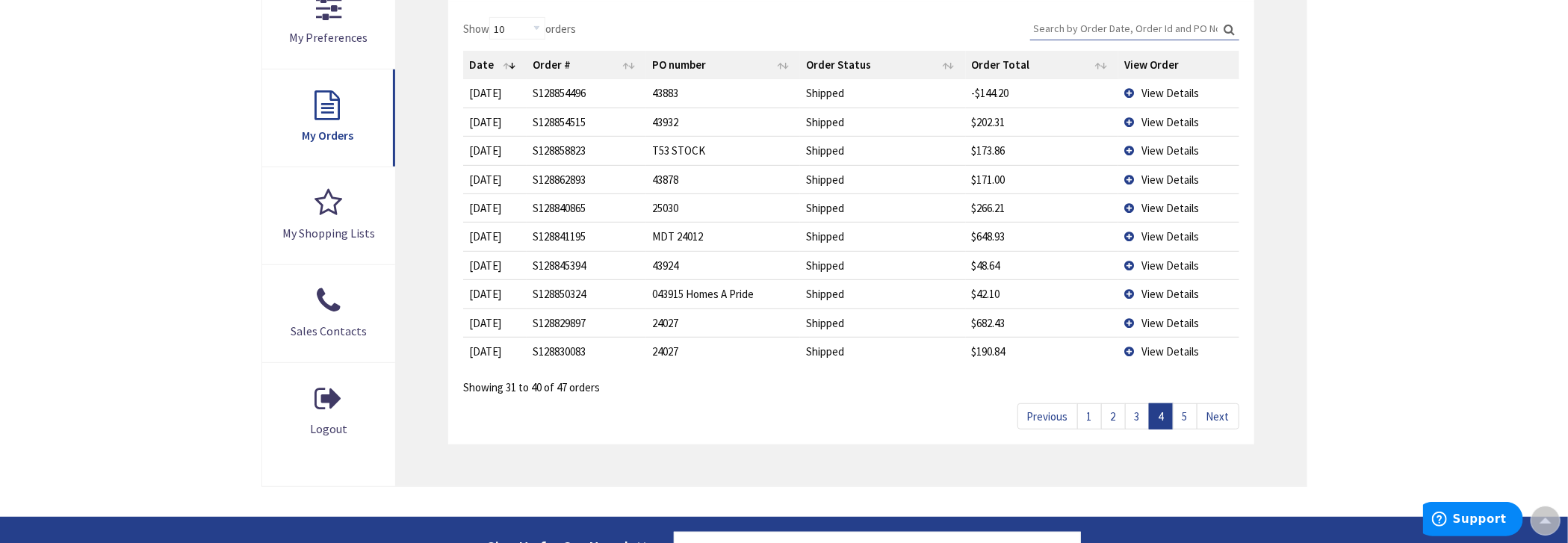
click at [1157, 23] on input "Search:" at bounding box center [1135, 29] width 209 height 23
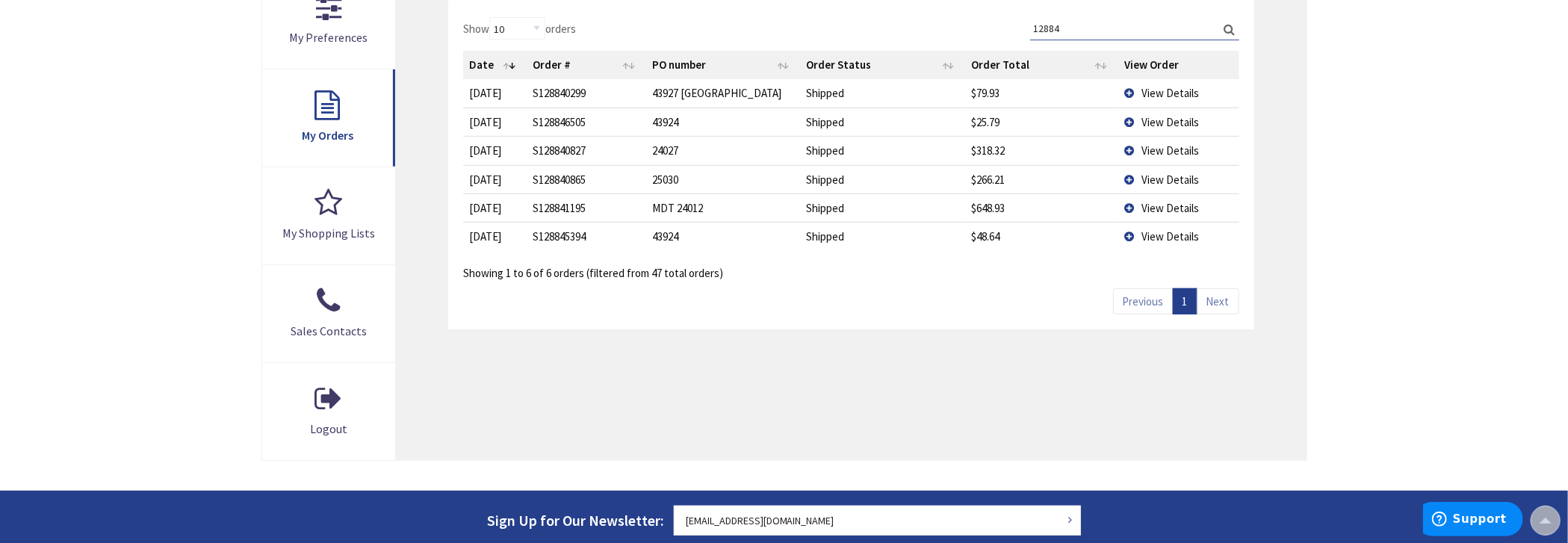
type input "12884"
click at [1186, 115] on span "View Details" at bounding box center [1170, 122] width 57 height 14
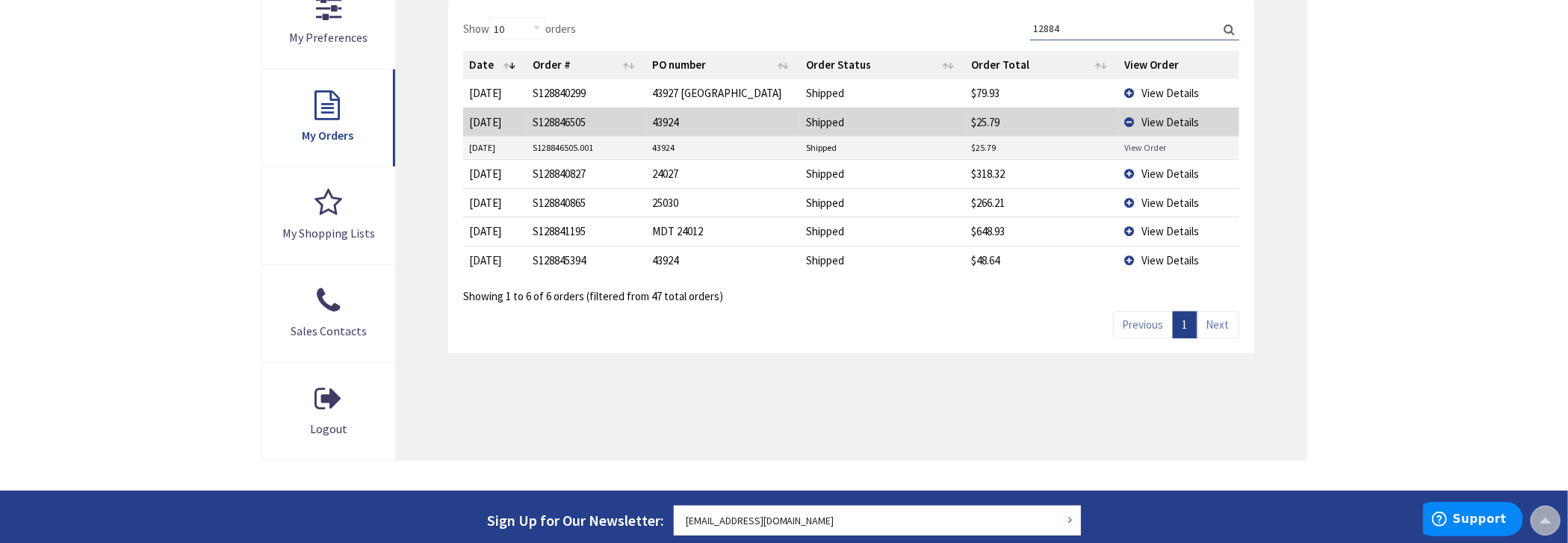
click at [1150, 141] on link "View Order" at bounding box center [1145, 148] width 42 height 12
click at [1127, 117] on td "View Details" at bounding box center [1179, 121] width 121 height 28
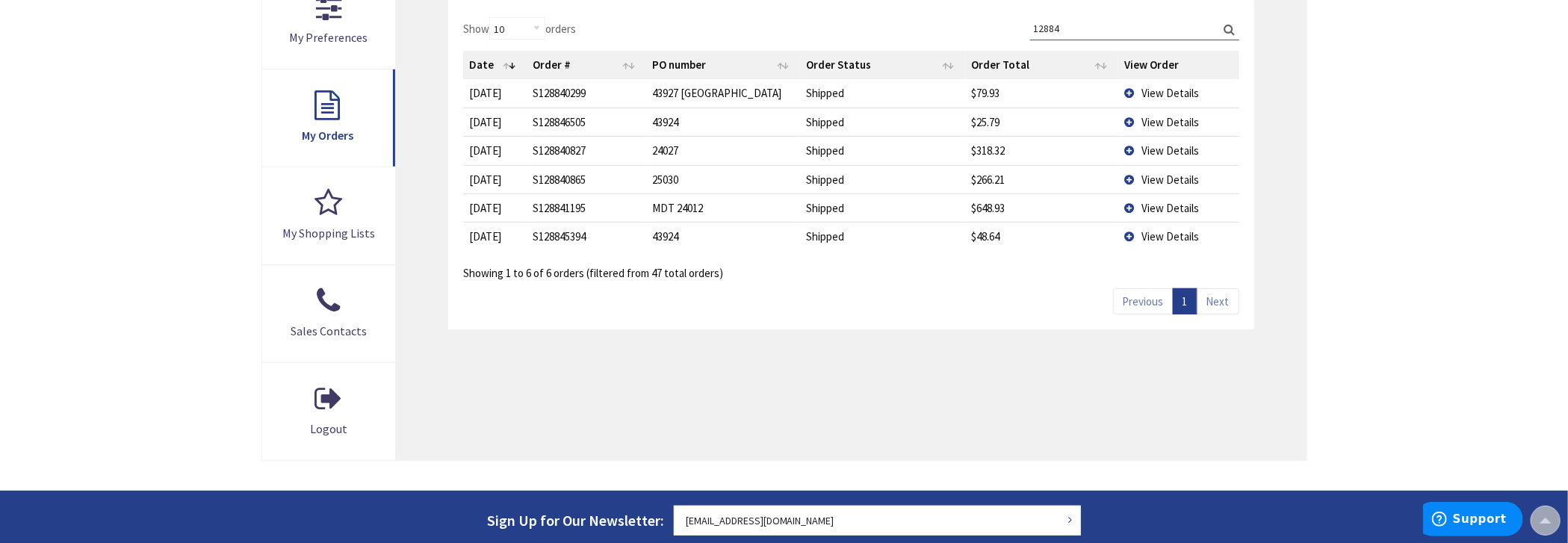
click at [156, 142] on div "Skip to Content Toggle Nav Search Cart My Cart Close" at bounding box center [784, 208] width 1568 height 1249
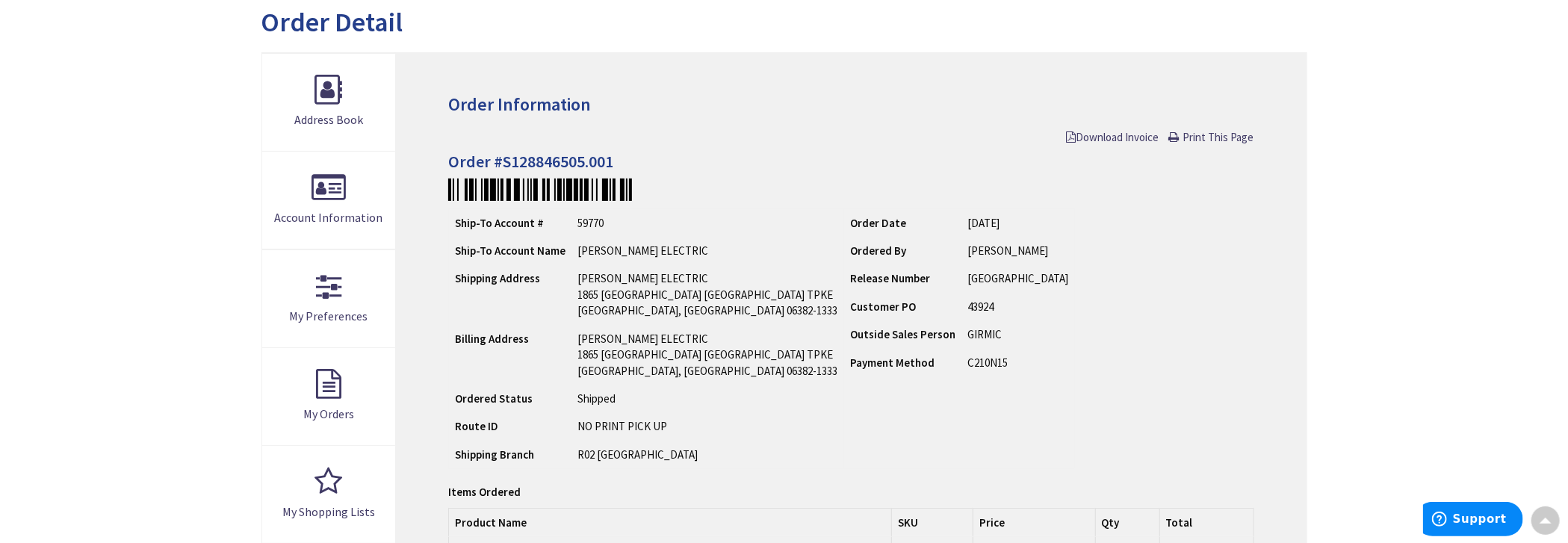
scroll to position [151, 0]
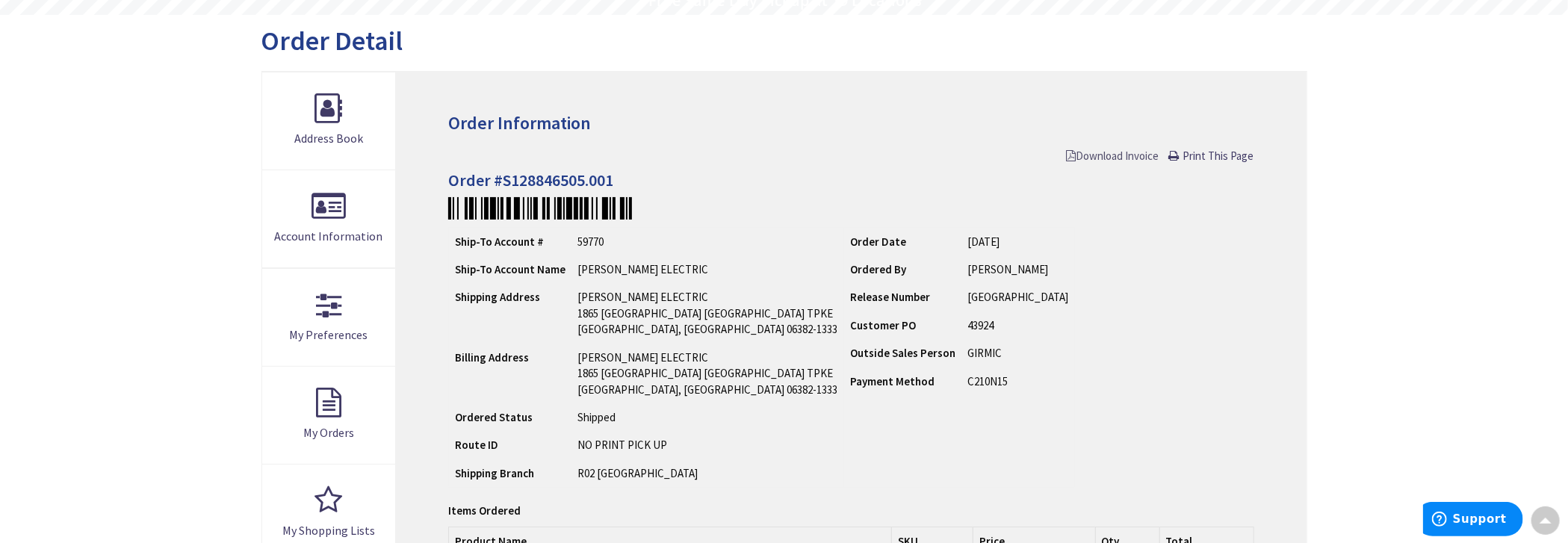
click at [1091, 152] on span "Download Invoice" at bounding box center [1113, 156] width 92 height 14
